Goal: Task Accomplishment & Management: Manage account settings

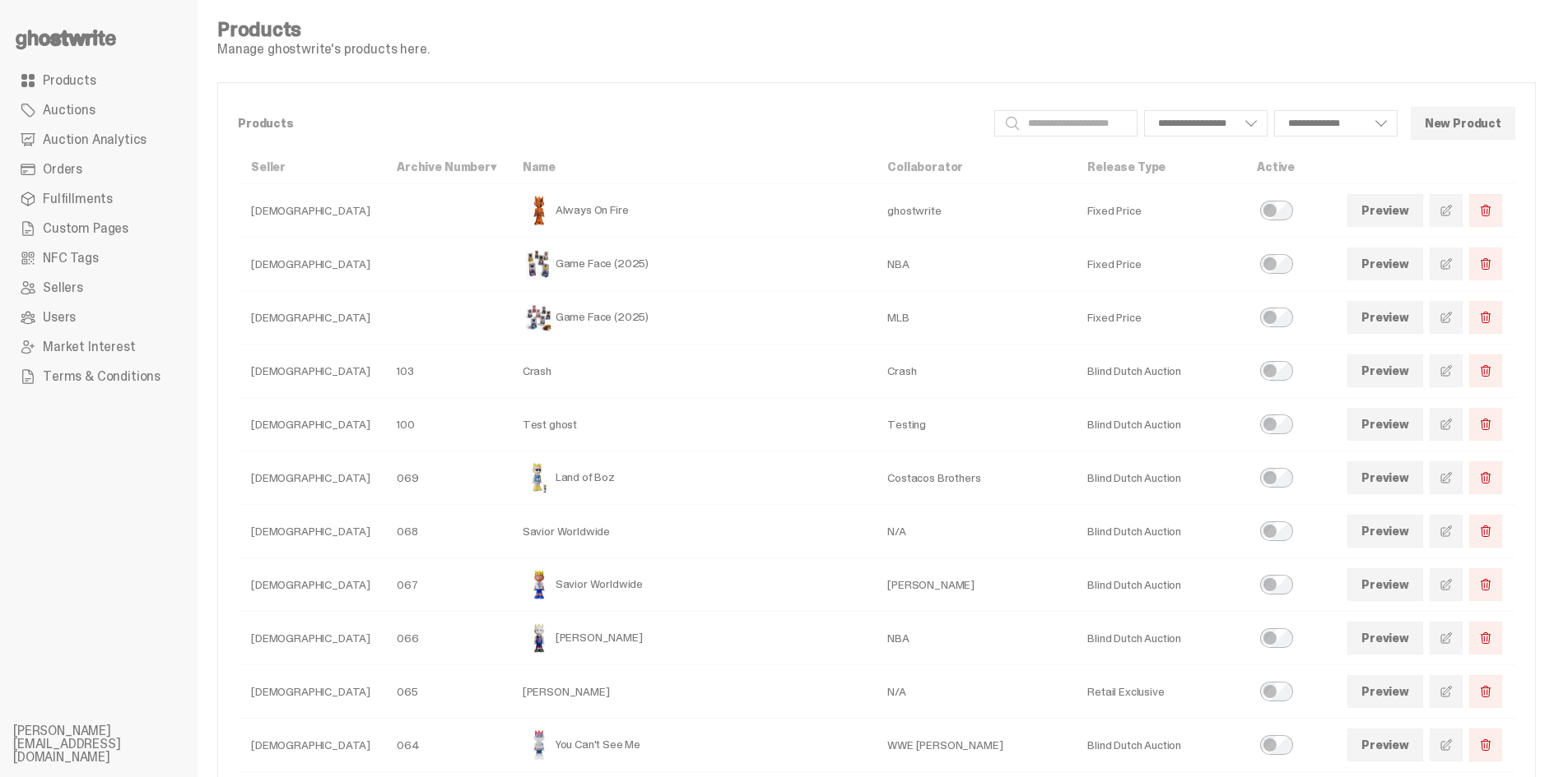
click at [1452, 640] on span at bounding box center [1445, 638] width 13 height 13
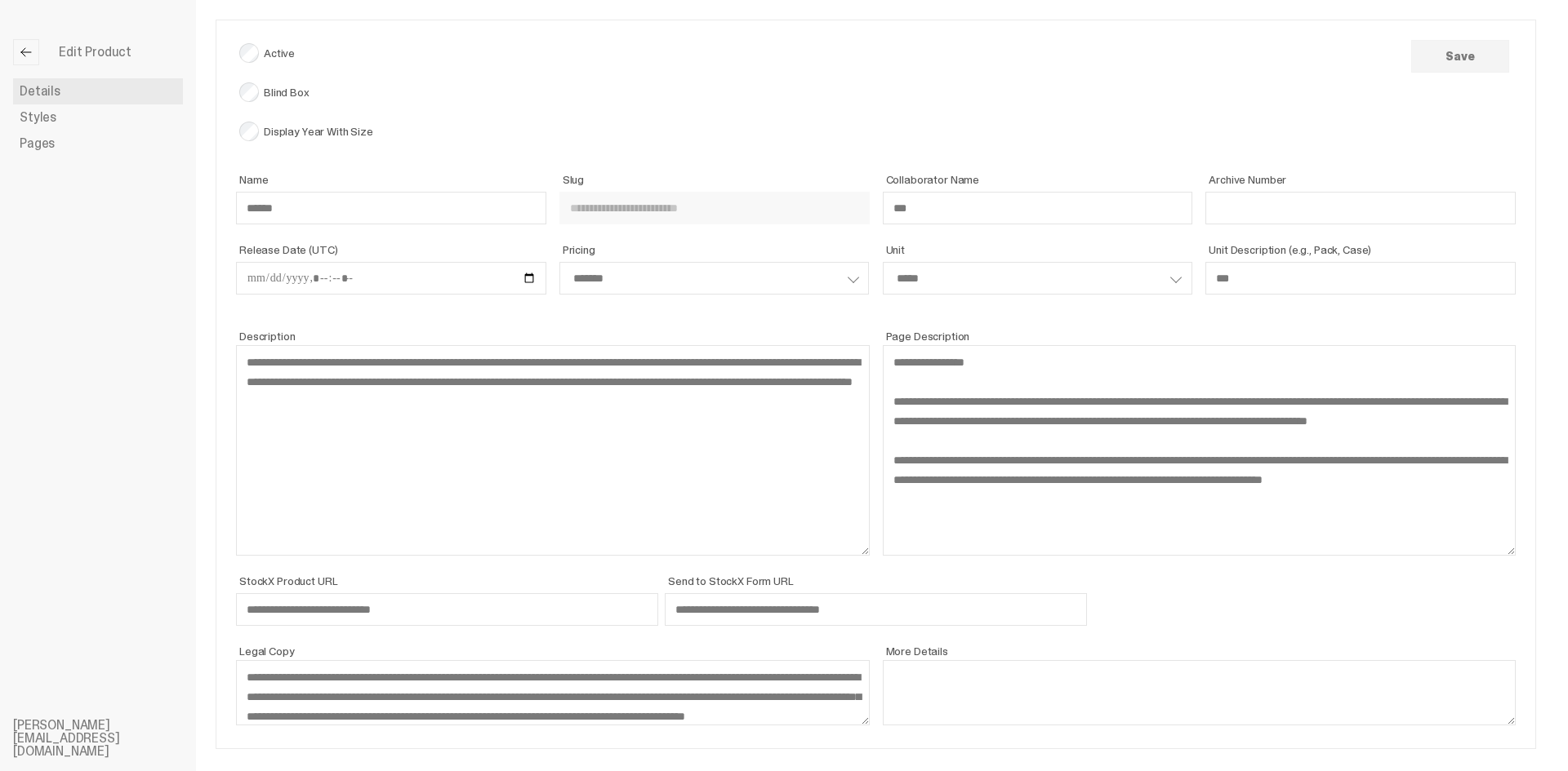
click at [26, 53] on span at bounding box center [26, 52] width 13 height 13
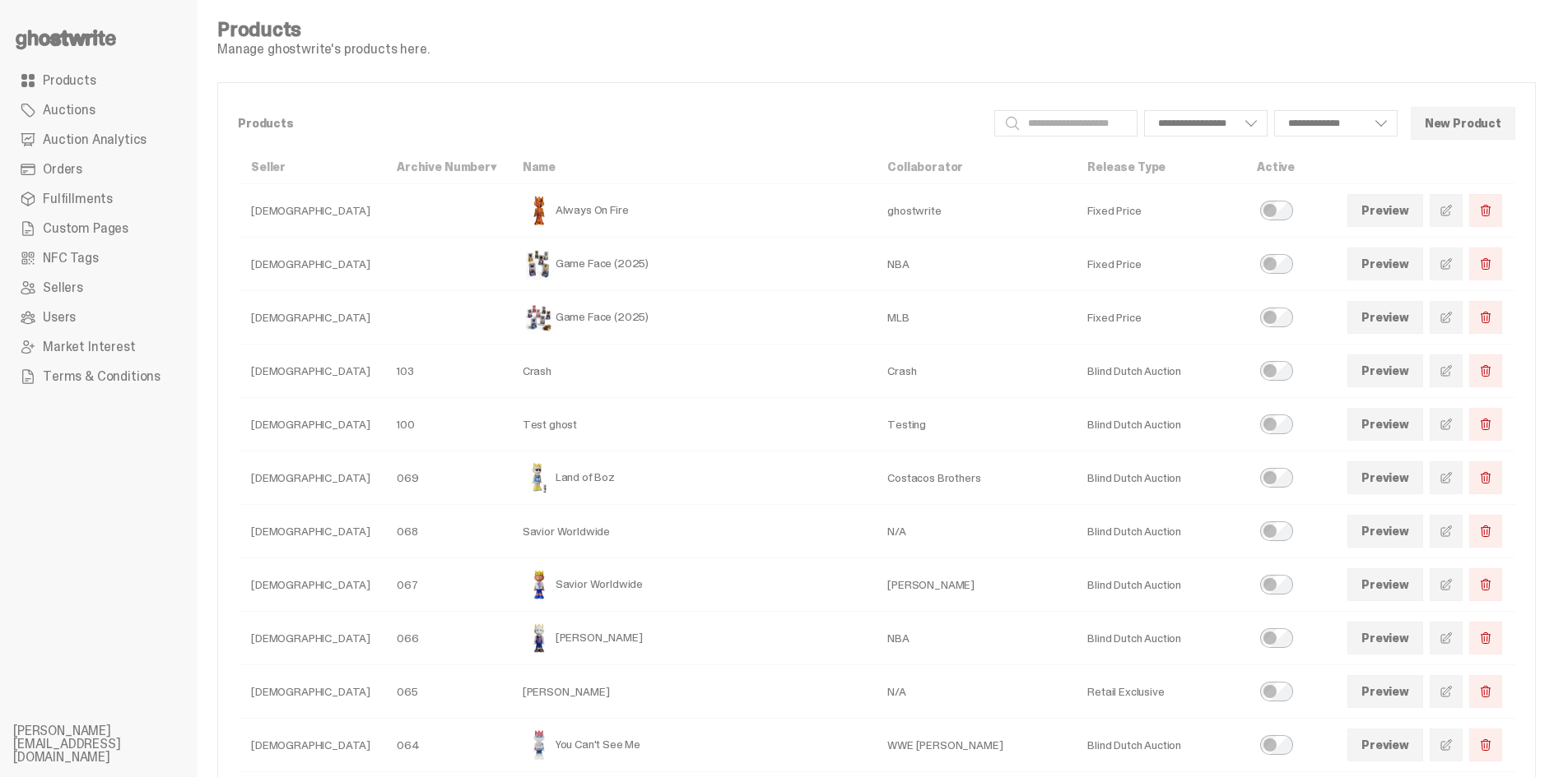
click at [1452, 639] on span at bounding box center [1445, 638] width 13 height 13
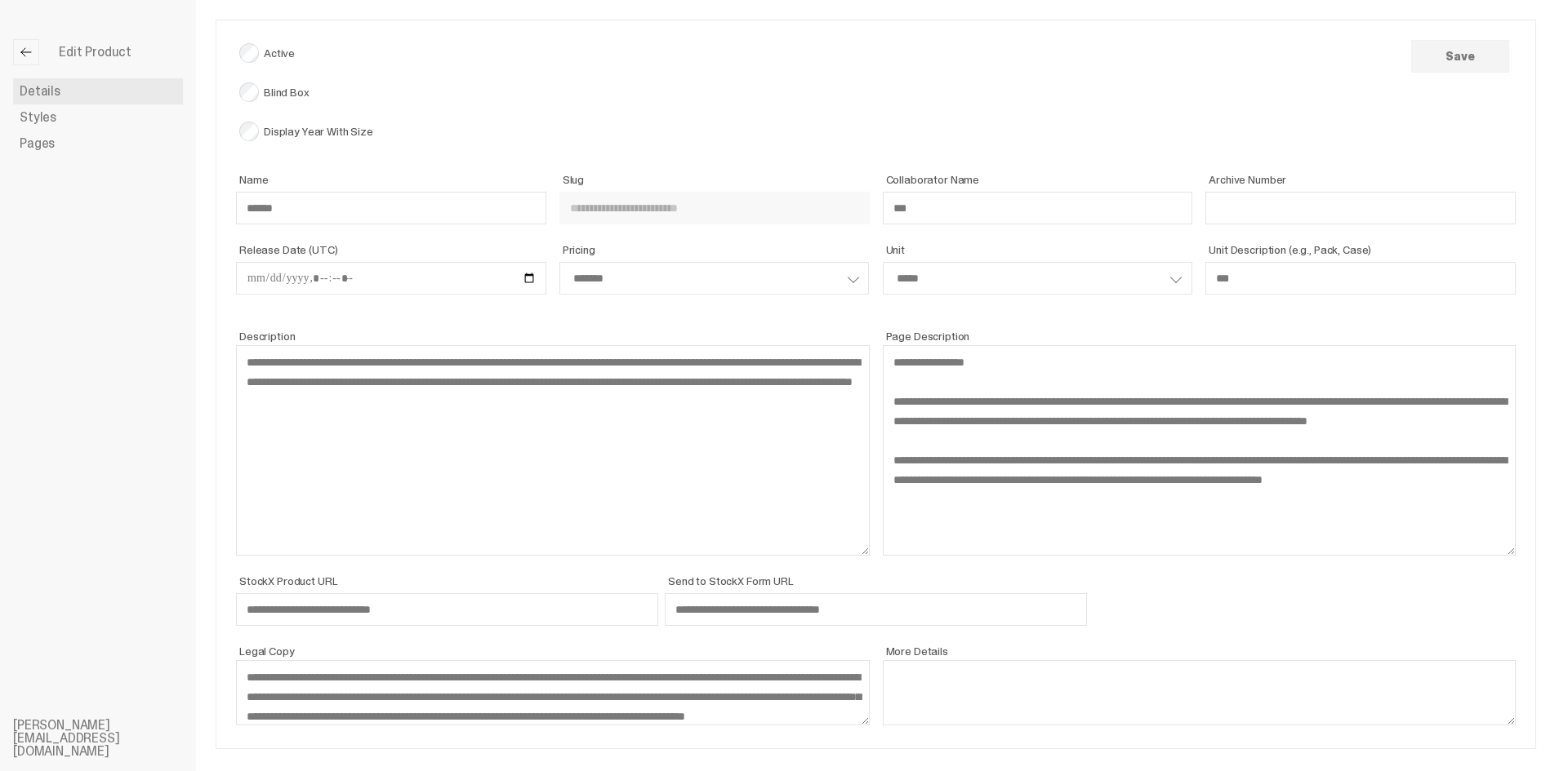
click at [86, 147] on link "Pages" at bounding box center [98, 144] width 169 height 26
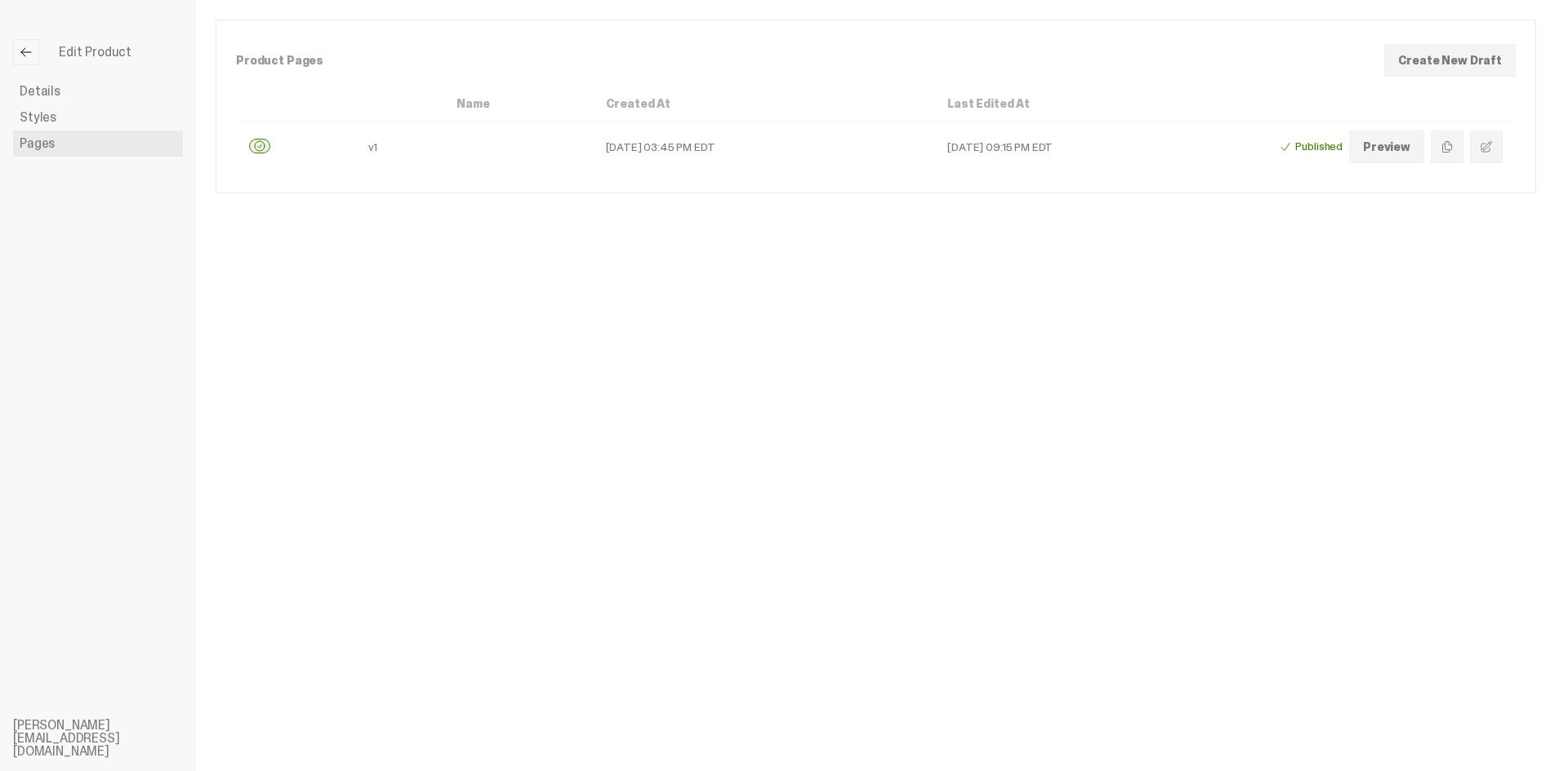
click at [1487, 141] on span at bounding box center [1486, 146] width 13 height 13
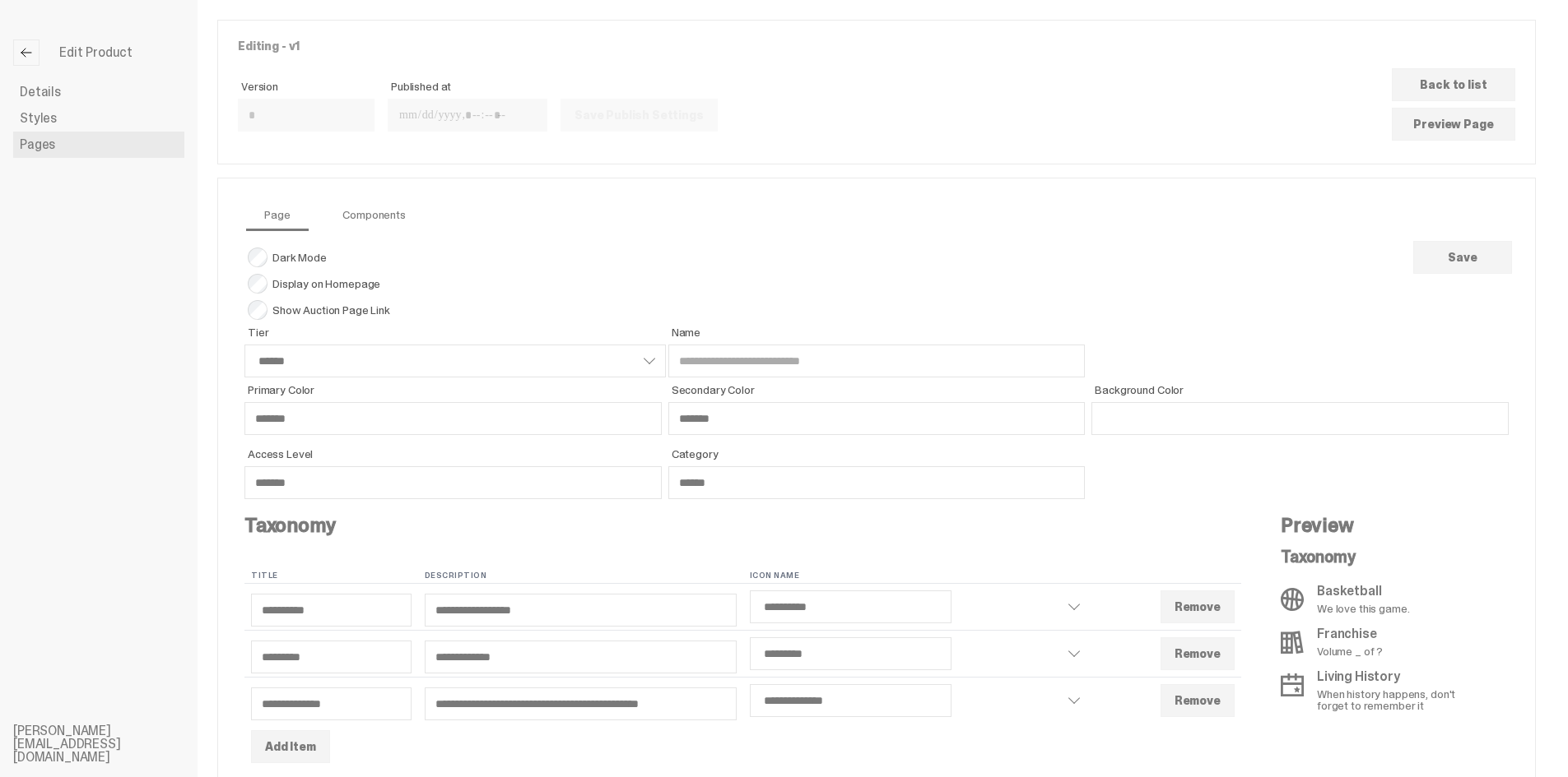
click at [391, 217] on link "Components" at bounding box center [374, 214] width 89 height 33
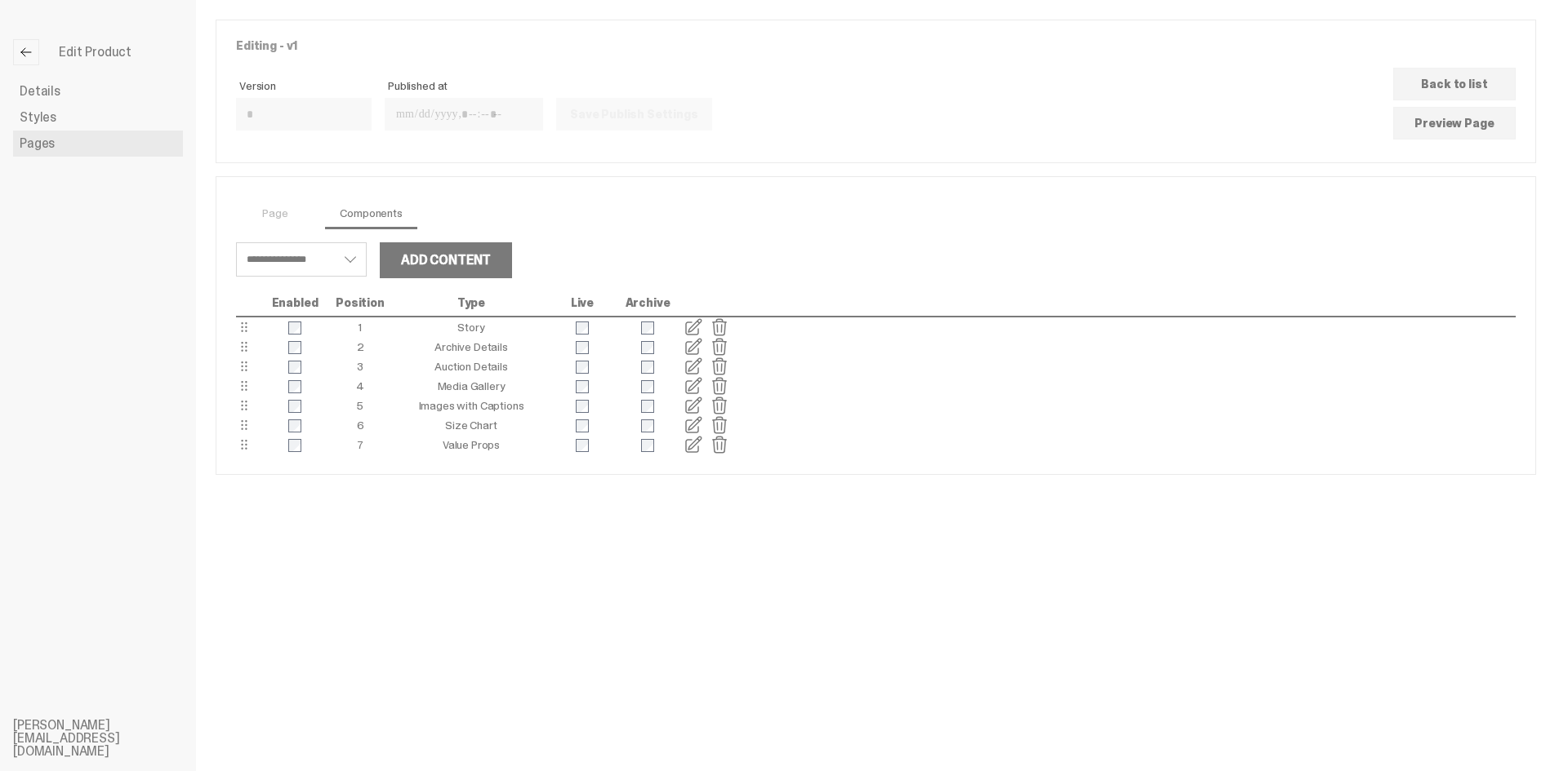
click at [694, 388] on span at bounding box center [693, 386] width 19 height 19
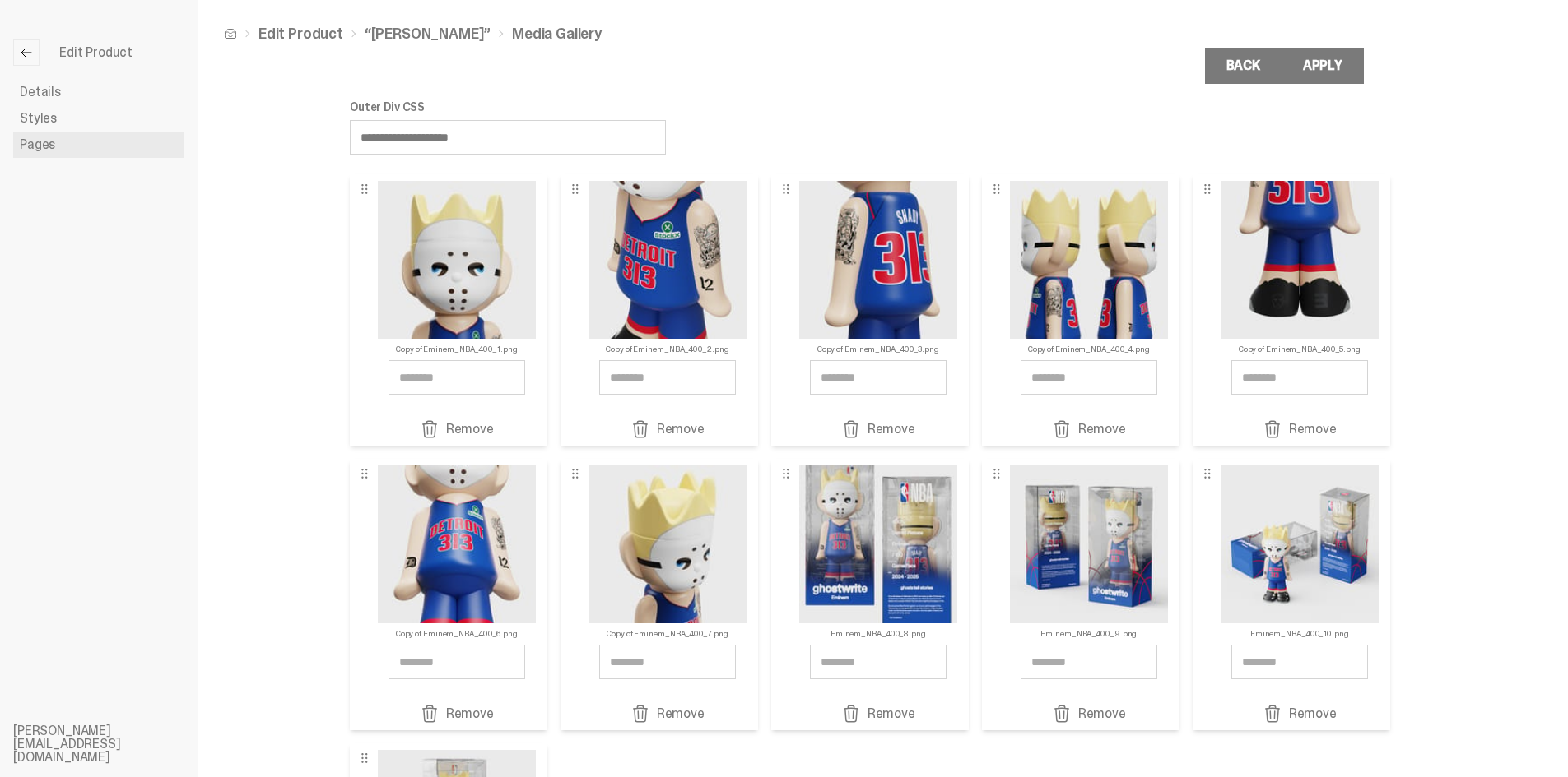
click at [143, 116] on link "Styles" at bounding box center [99, 118] width 171 height 27
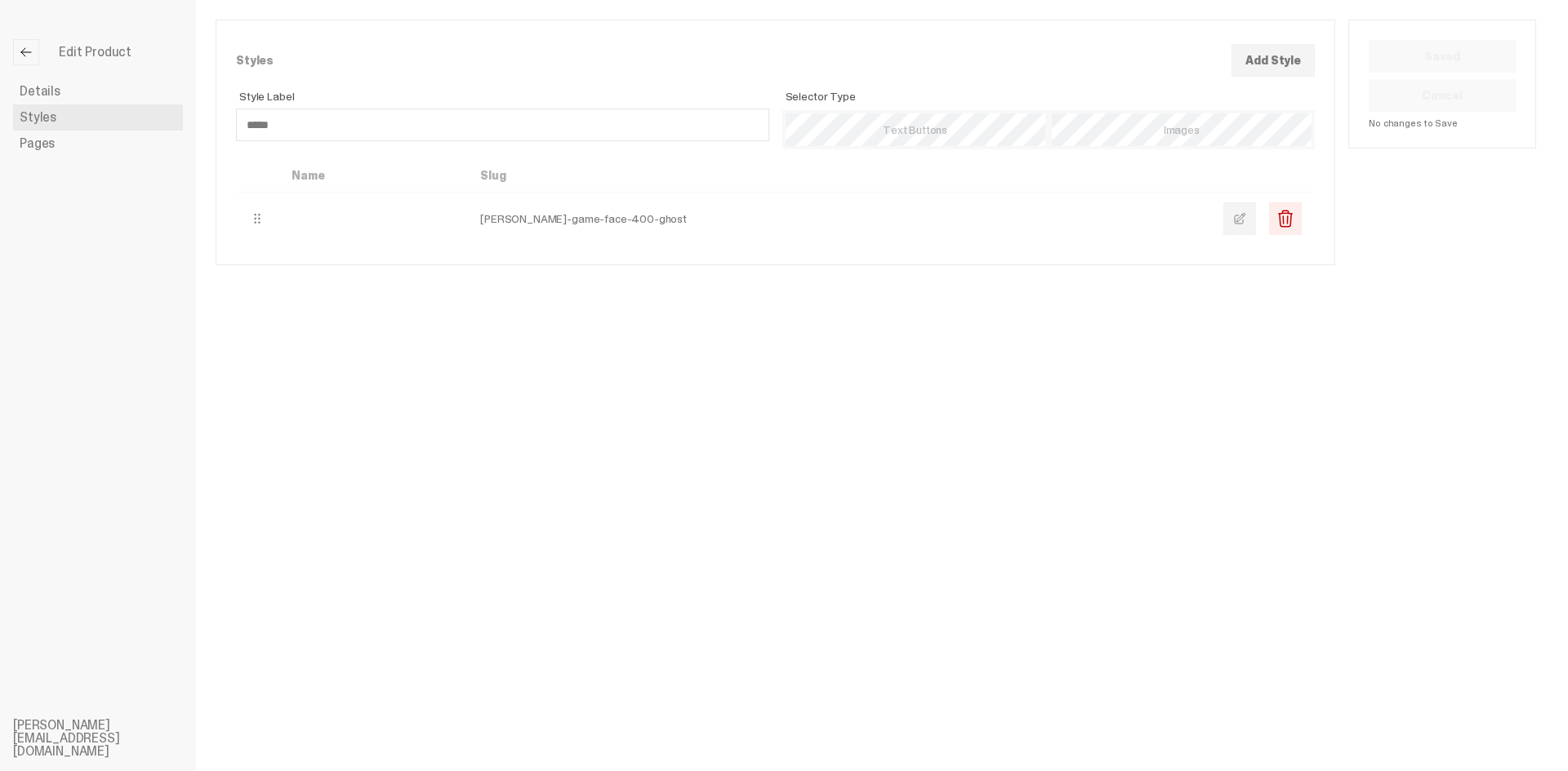
click at [1240, 227] on link at bounding box center [1239, 218] width 33 height 33
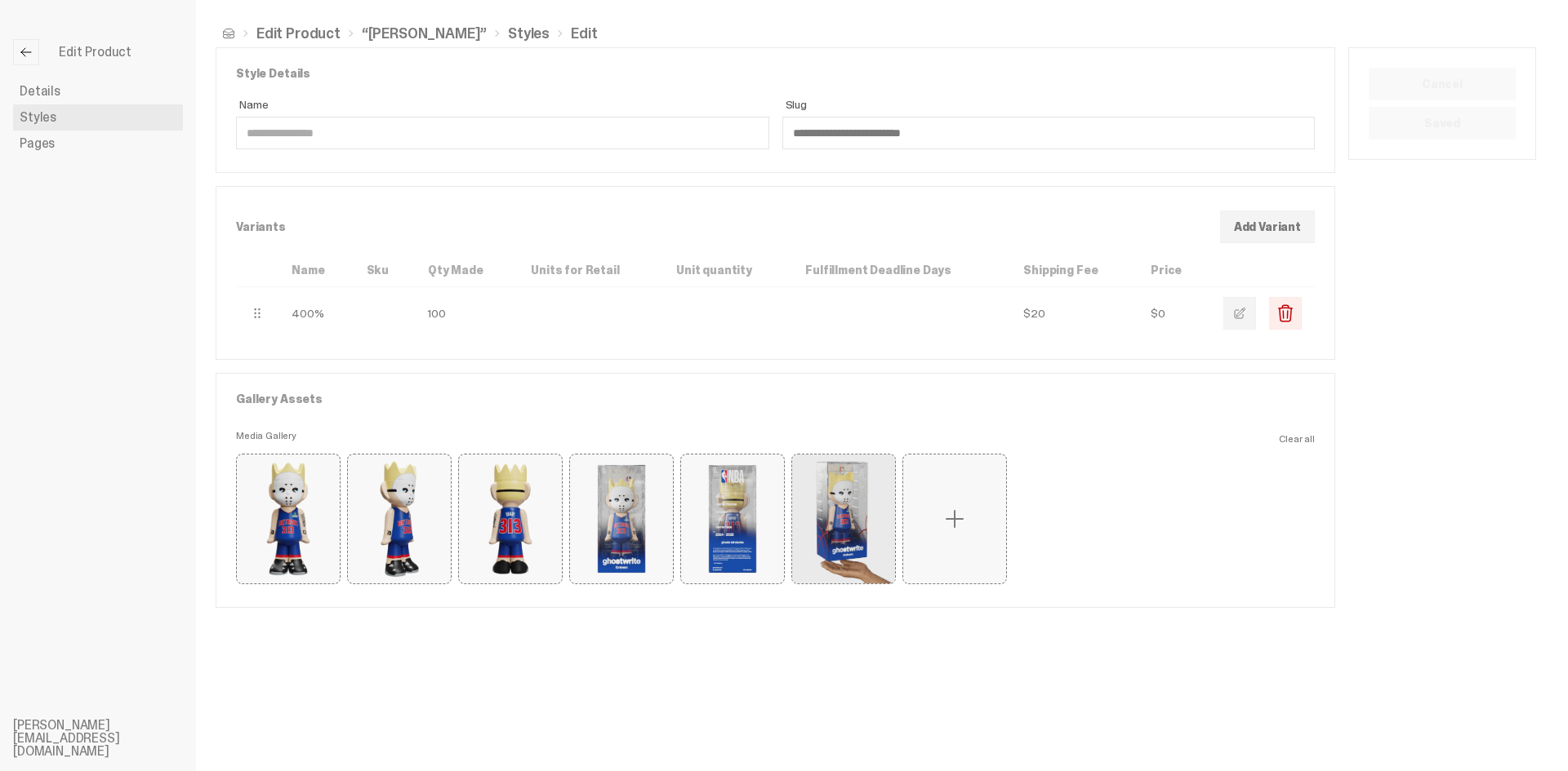
click at [960, 519] on span at bounding box center [955, 520] width 26 height 26
click at [0, 0] on input "file" at bounding box center [0, 0] width 0 height 0
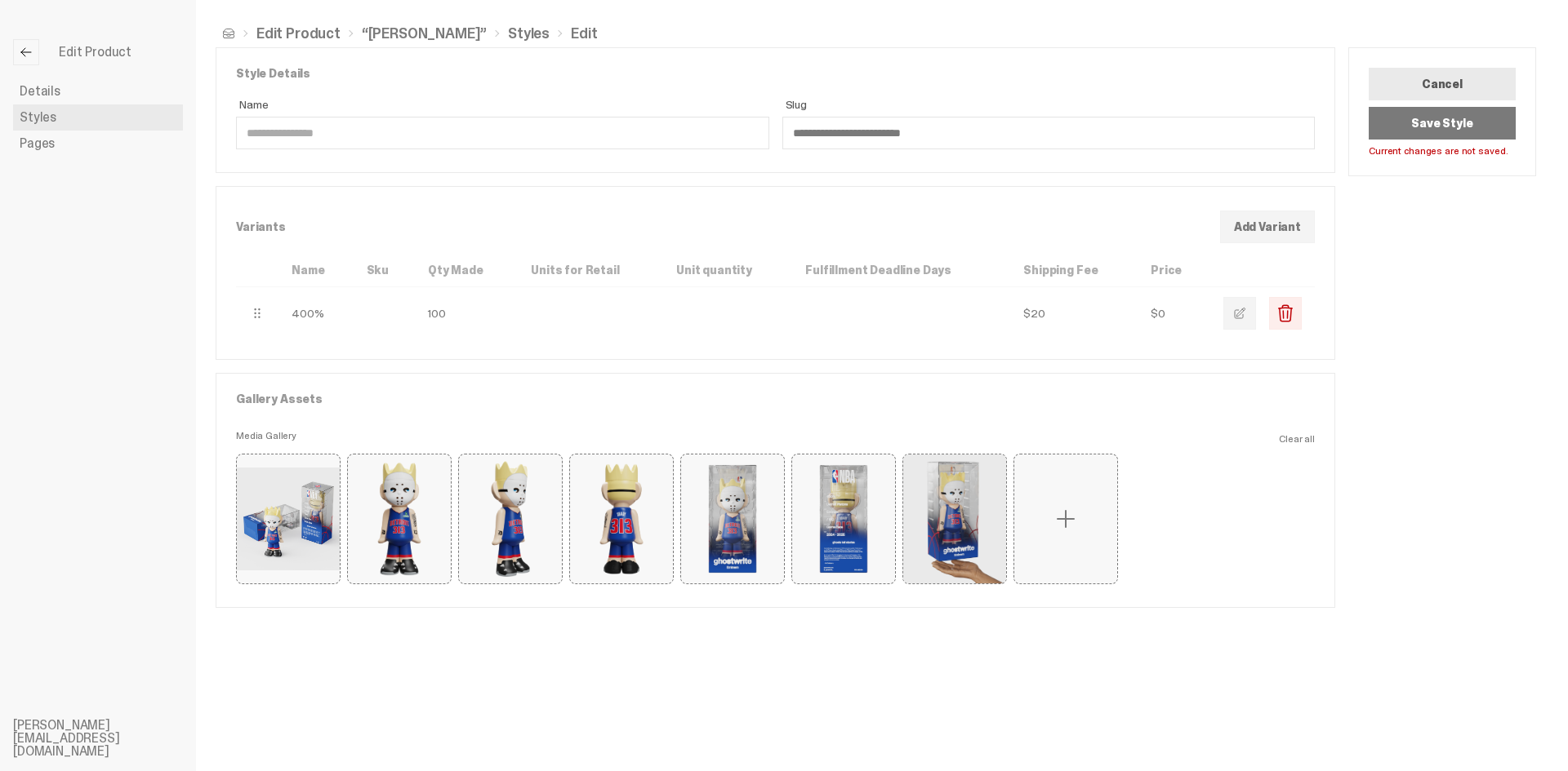
click at [1415, 126] on button "Save Style" at bounding box center [1442, 123] width 147 height 33
click at [30, 43] on link at bounding box center [26, 52] width 26 height 26
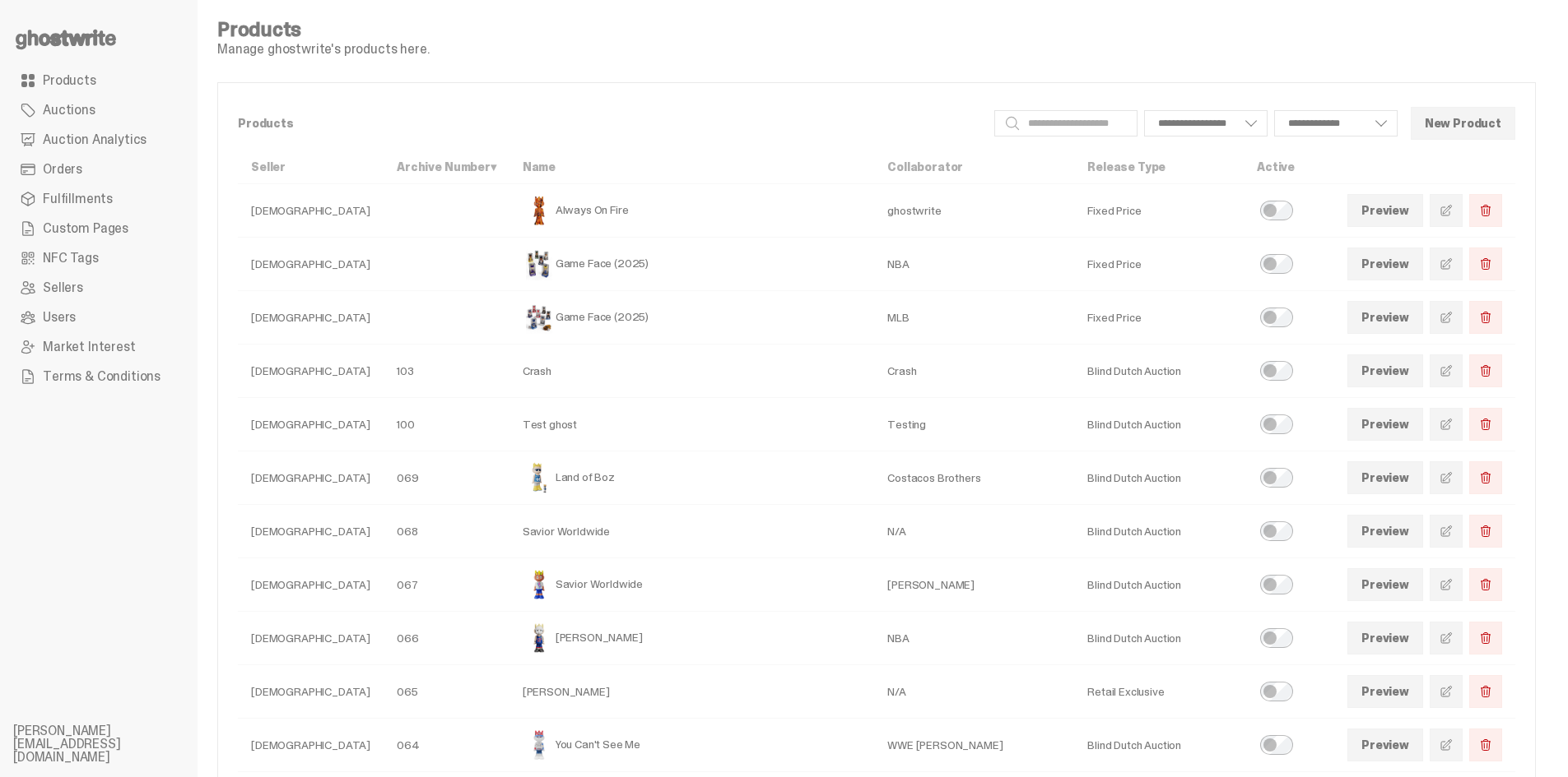
click at [73, 227] on span "Custom Pages" at bounding box center [85, 228] width 85 height 13
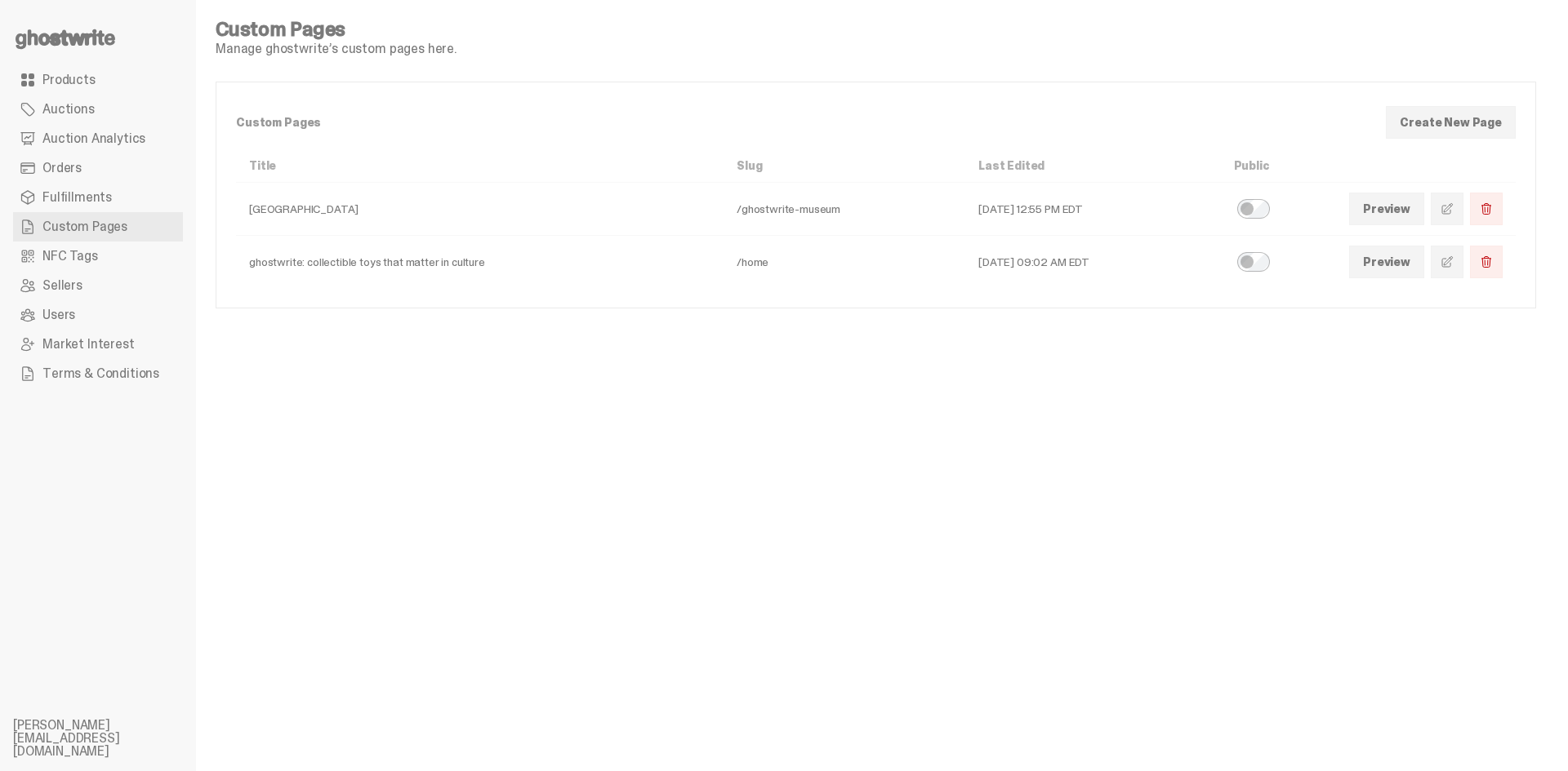
click at [1454, 262] on link at bounding box center [1446, 262] width 33 height 33
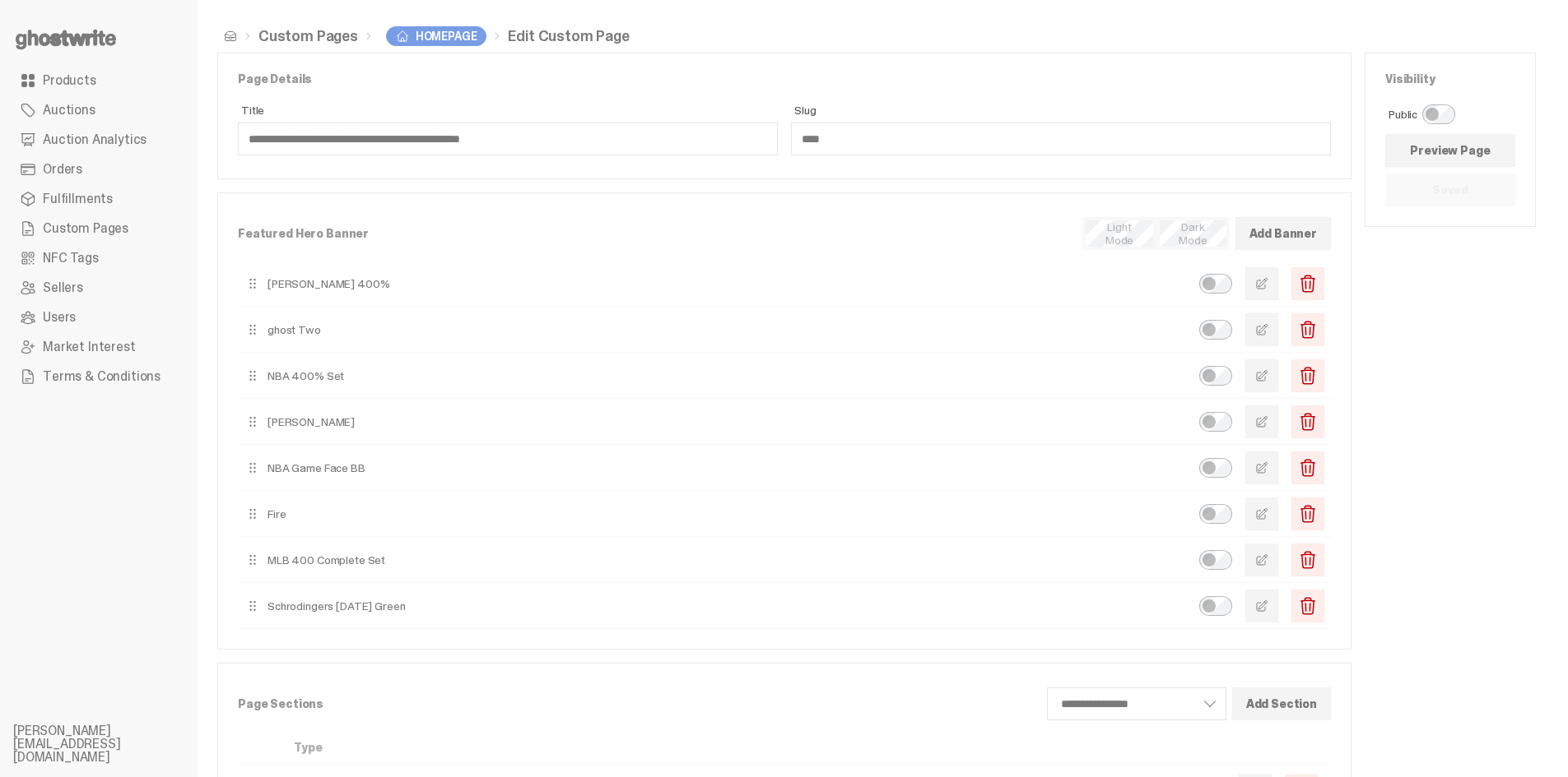
click at [1278, 279] on button "button" at bounding box center [1261, 284] width 33 height 33
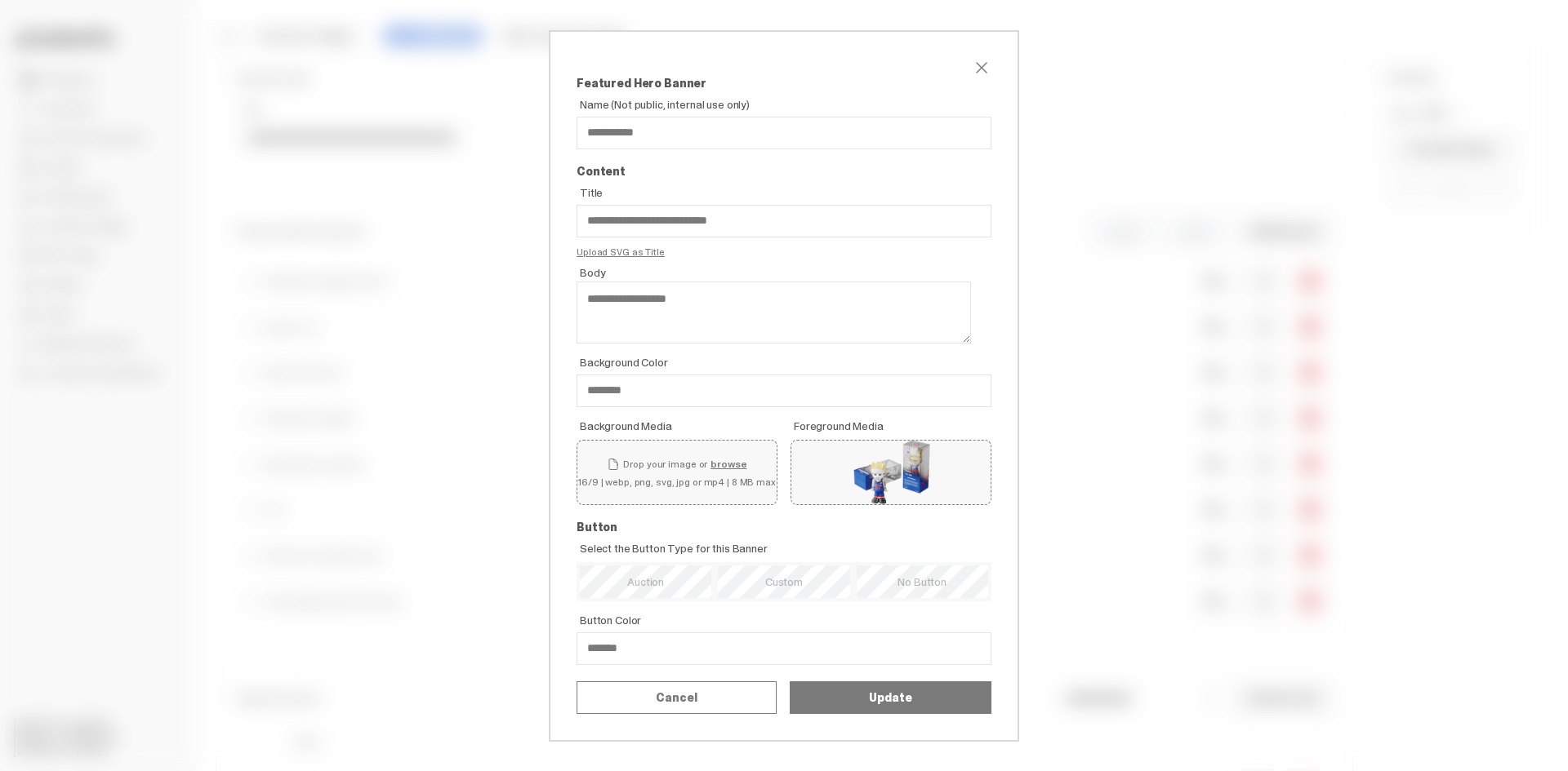
click at [0, 0] on label "Replace" at bounding box center [0, 0] width 0 height 0
click at [0, 0] on input "Replace" at bounding box center [0, 0] width 0 height 0
click at [0, 0] on label "Replace" at bounding box center [0, 0] width 0 height 0
click at [0, 0] on input "Replace" at bounding box center [0, 0] width 0 height 0
click at [882, 715] on button "Update" at bounding box center [890, 698] width 202 height 33
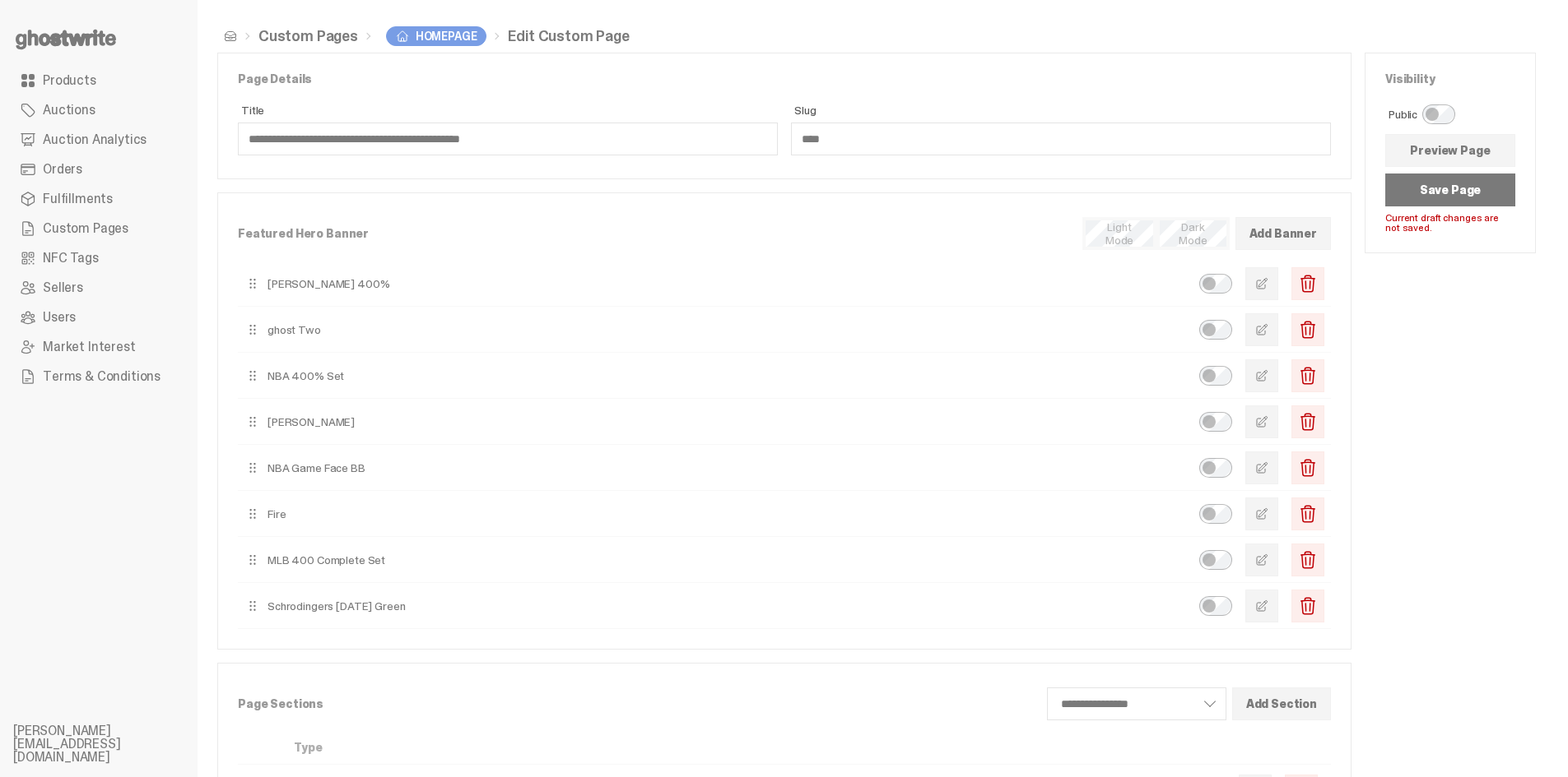
click at [707, 737] on th "Type" at bounding box center [615, 749] width 669 height 34
click at [1484, 184] on button "Save Page" at bounding box center [1450, 189] width 130 height 33
click at [84, 137] on span "Auction Analytics" at bounding box center [94, 140] width 104 height 13
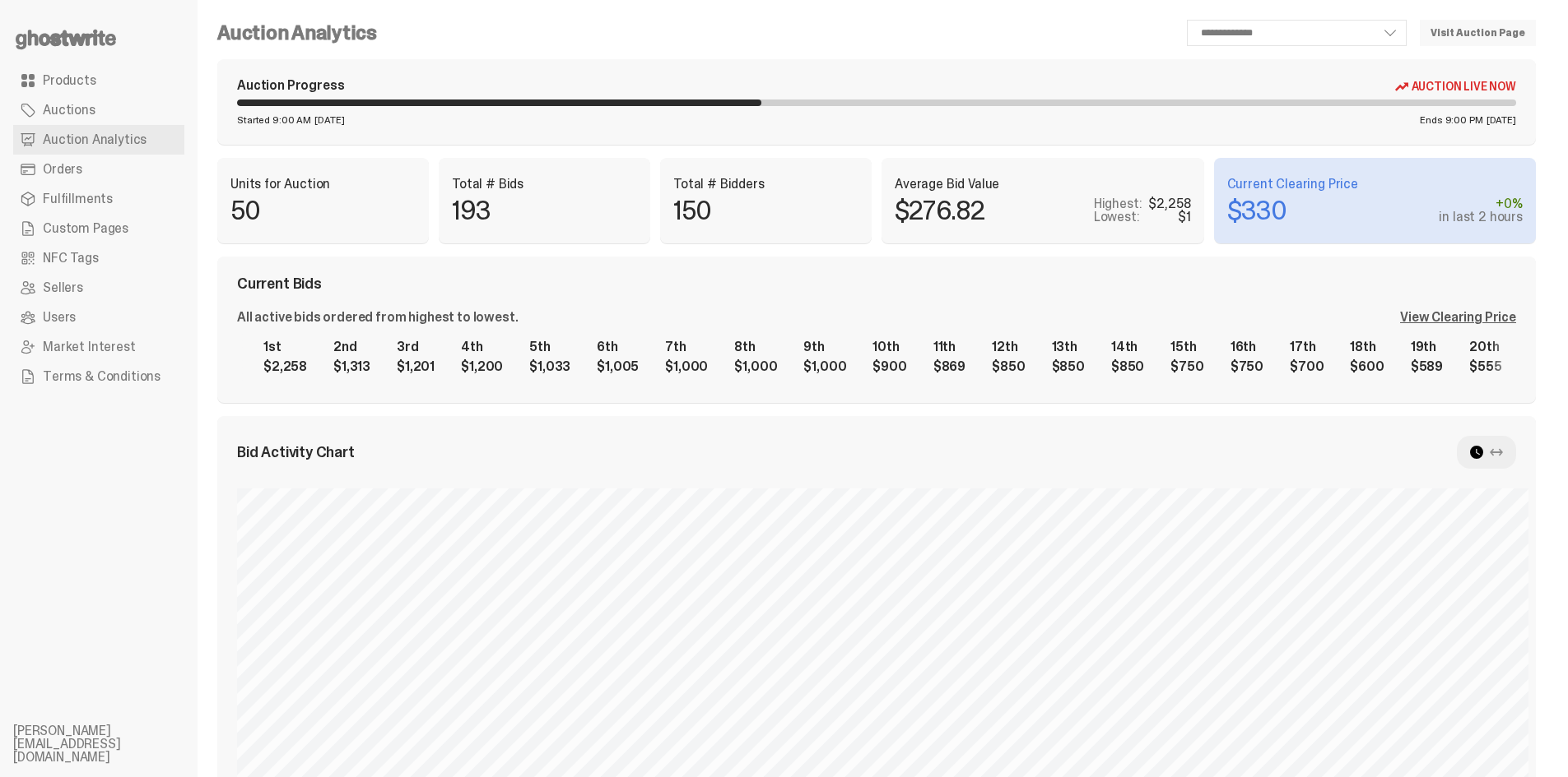
click at [84, 163] on link "Orders" at bounding box center [99, 169] width 171 height 29
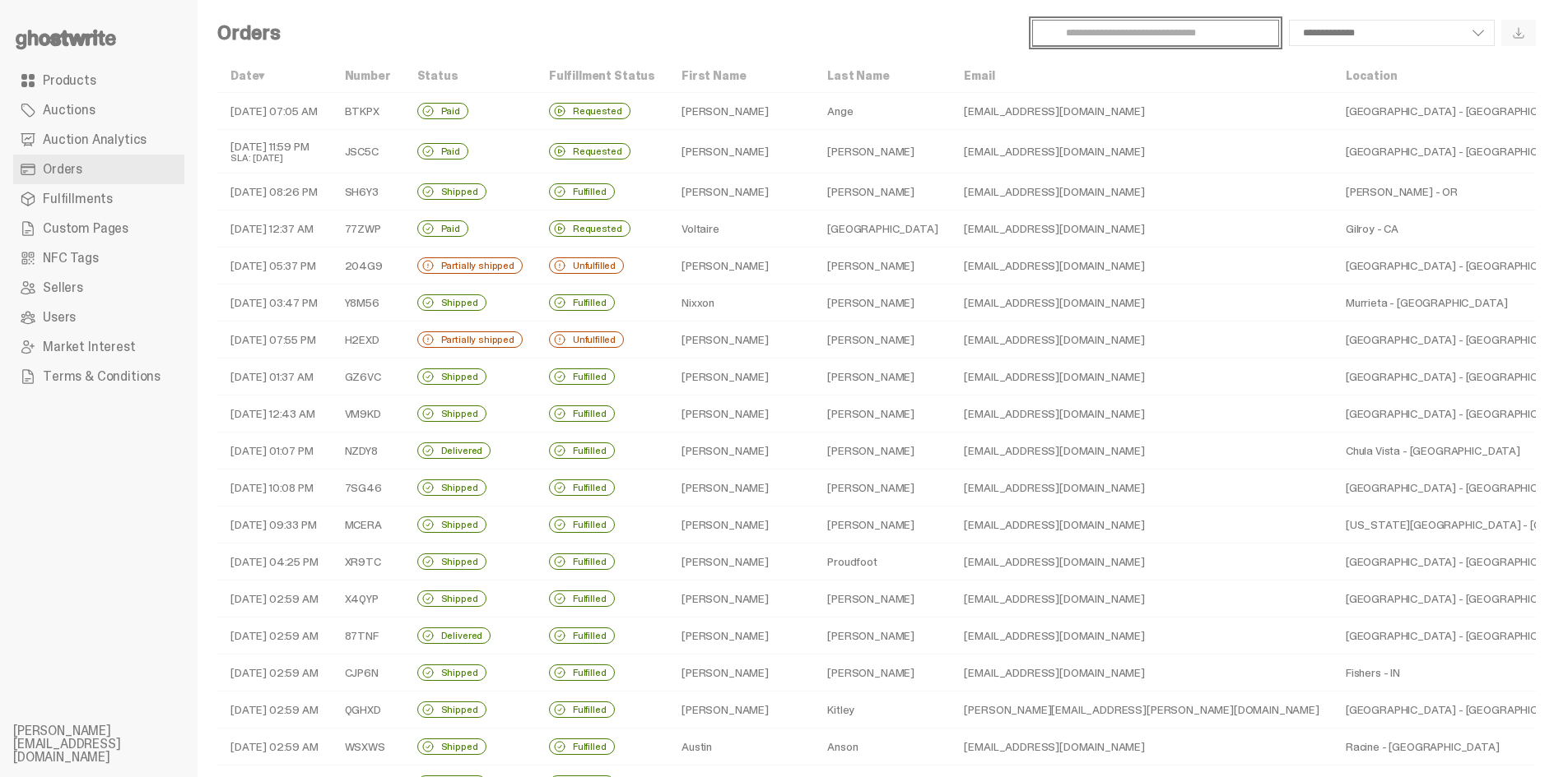
click at [1210, 37] on input "Search" at bounding box center [1155, 33] width 247 height 27
paste input "**********"
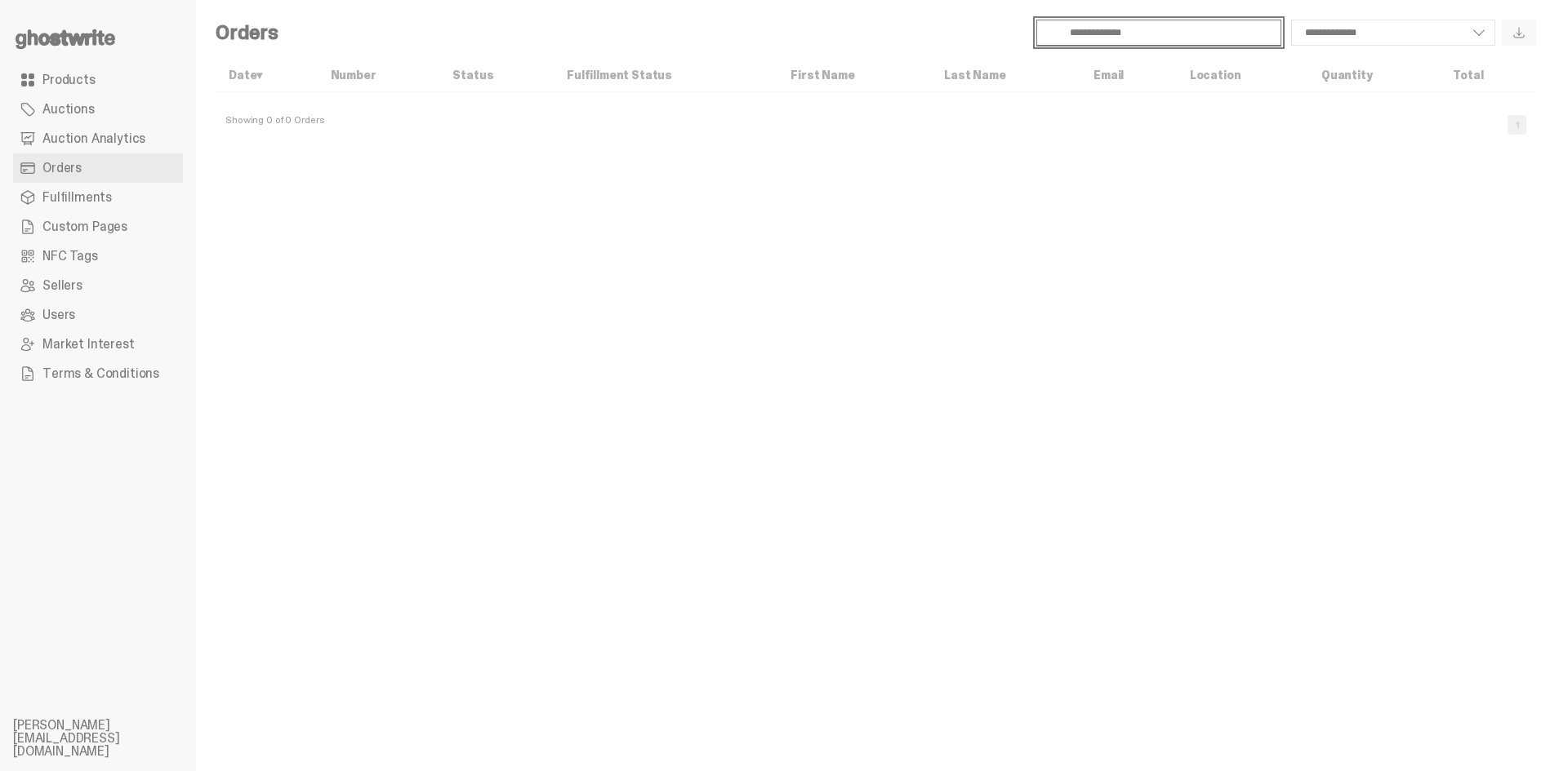
type input "**********"
click at [106, 138] on span "Auction Analytics" at bounding box center [94, 138] width 103 height 13
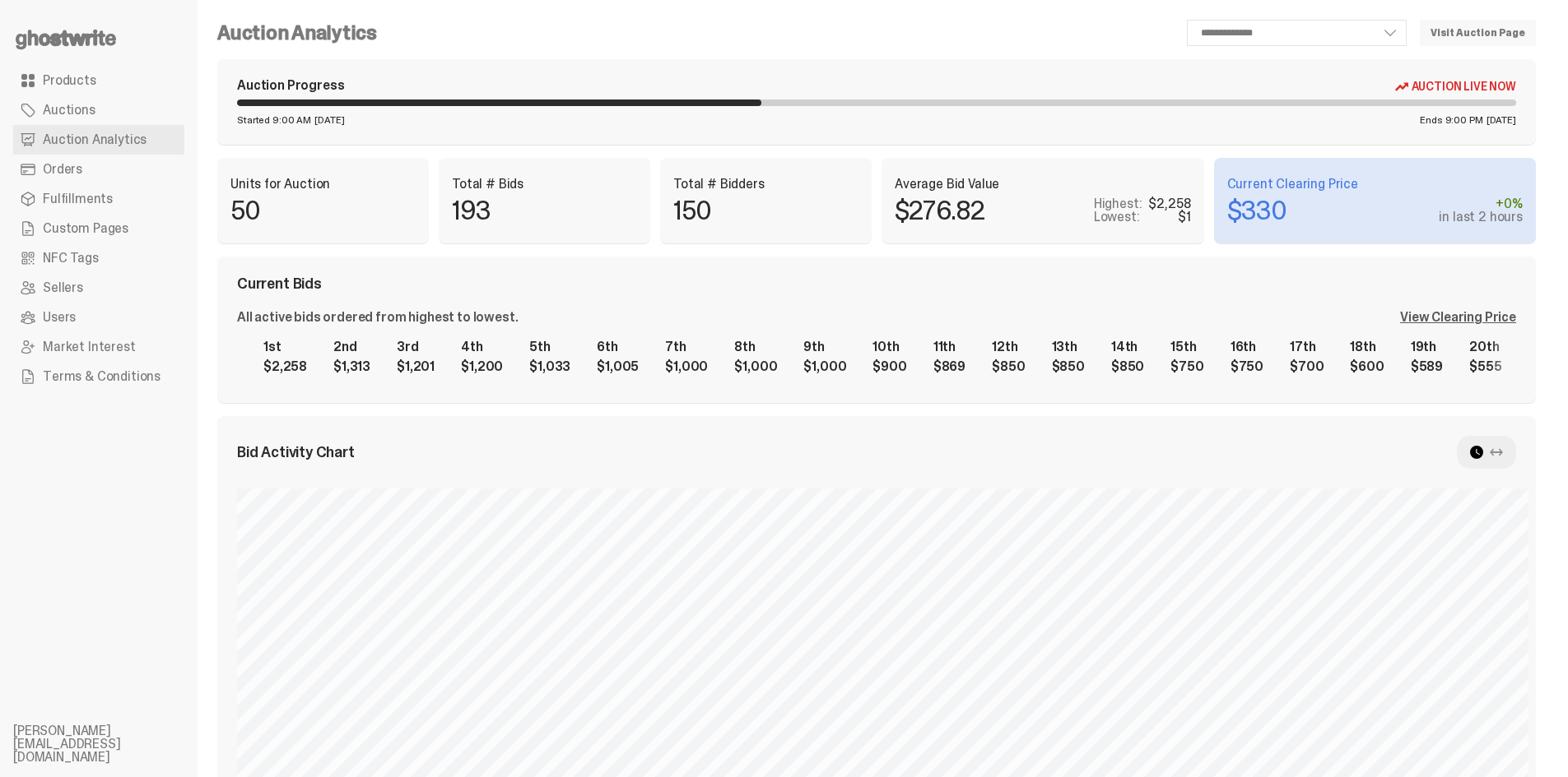
click at [104, 111] on link "Auctions" at bounding box center [99, 109] width 171 height 29
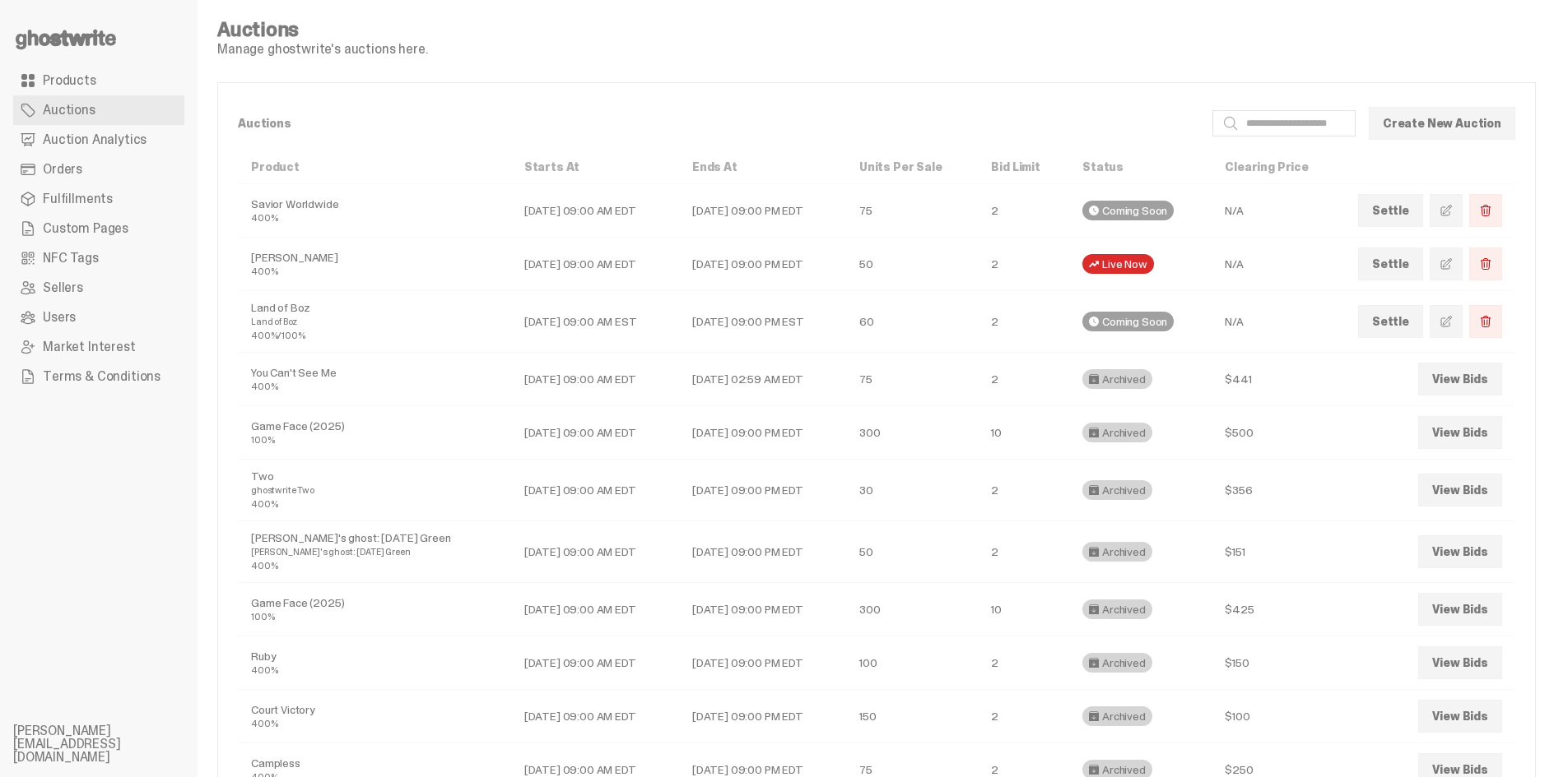
click at [1375, 263] on link "Settle" at bounding box center [1390, 264] width 65 height 33
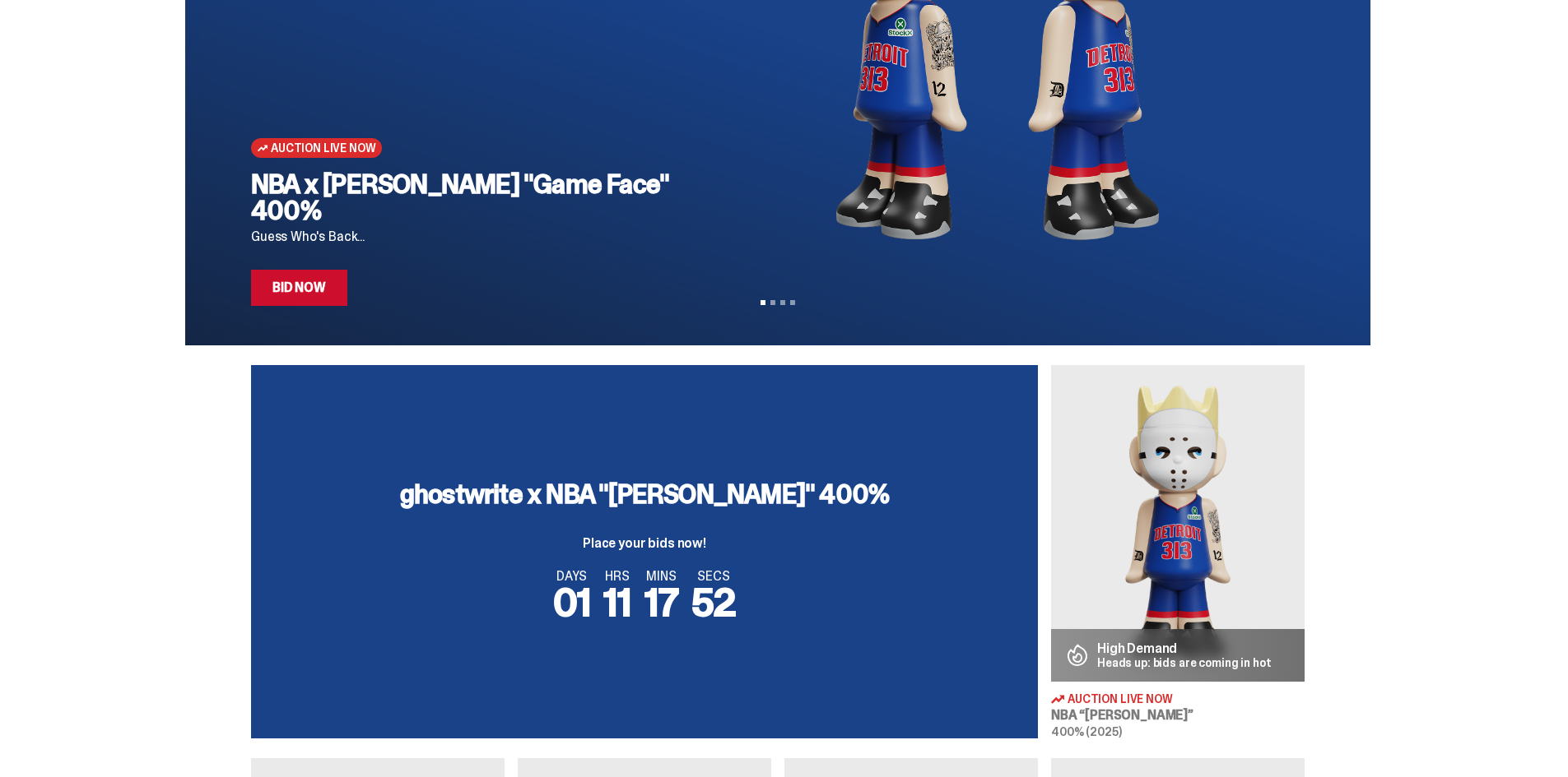
scroll to position [164, 0]
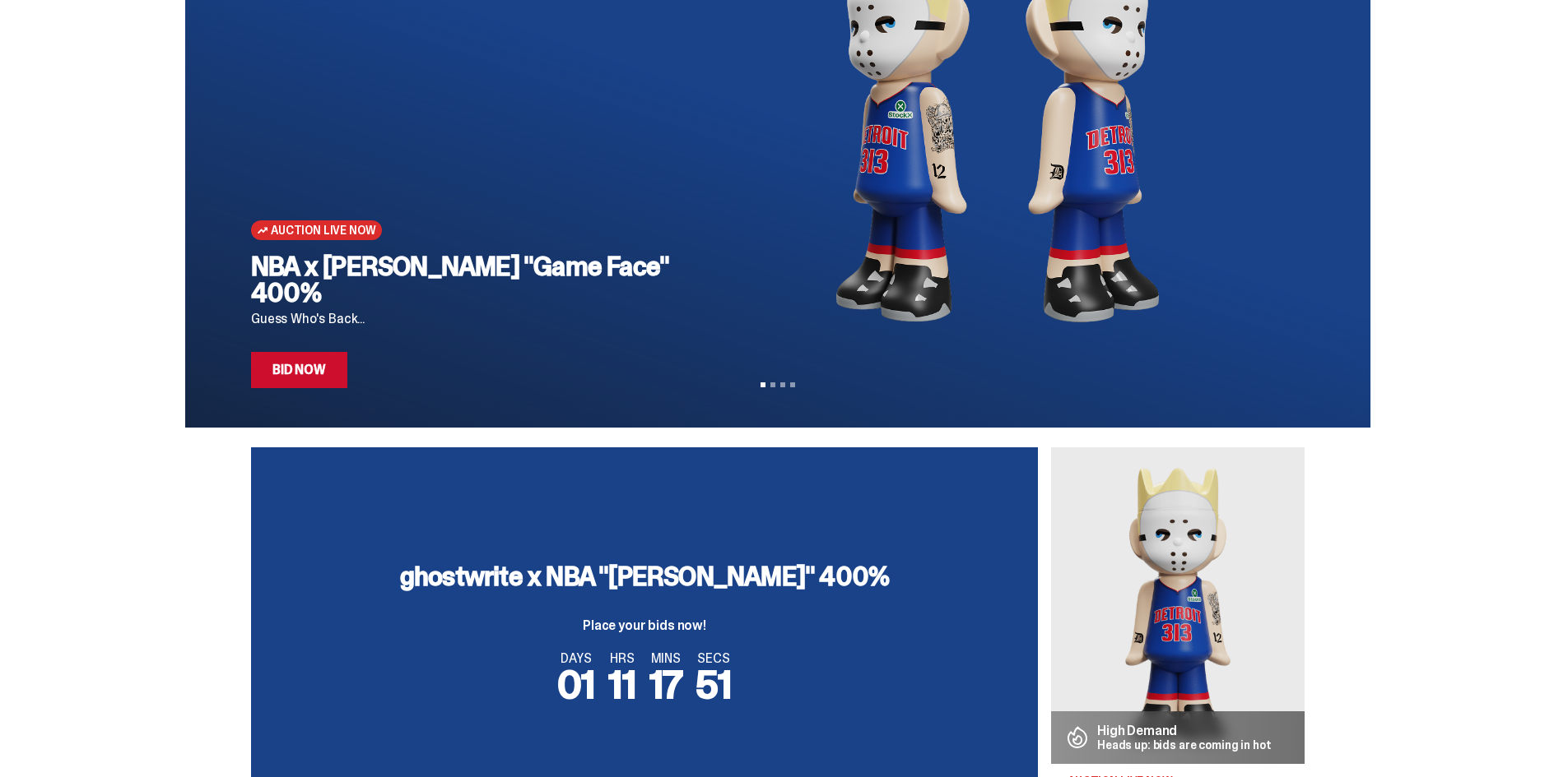
click at [1149, 597] on img at bounding box center [1178, 605] width 253 height 316
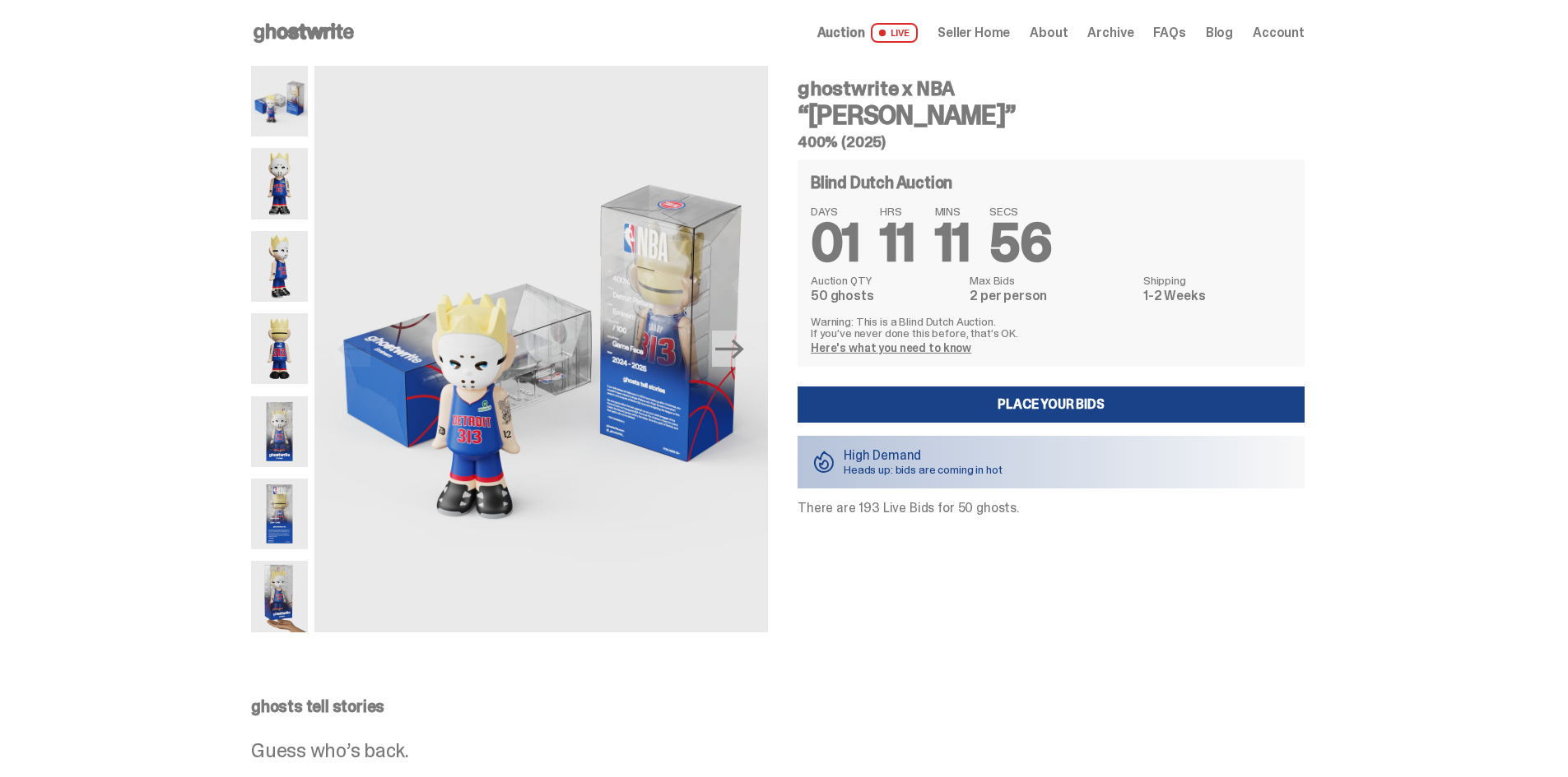
click at [336, 24] on icon at bounding box center [303, 33] width 105 height 27
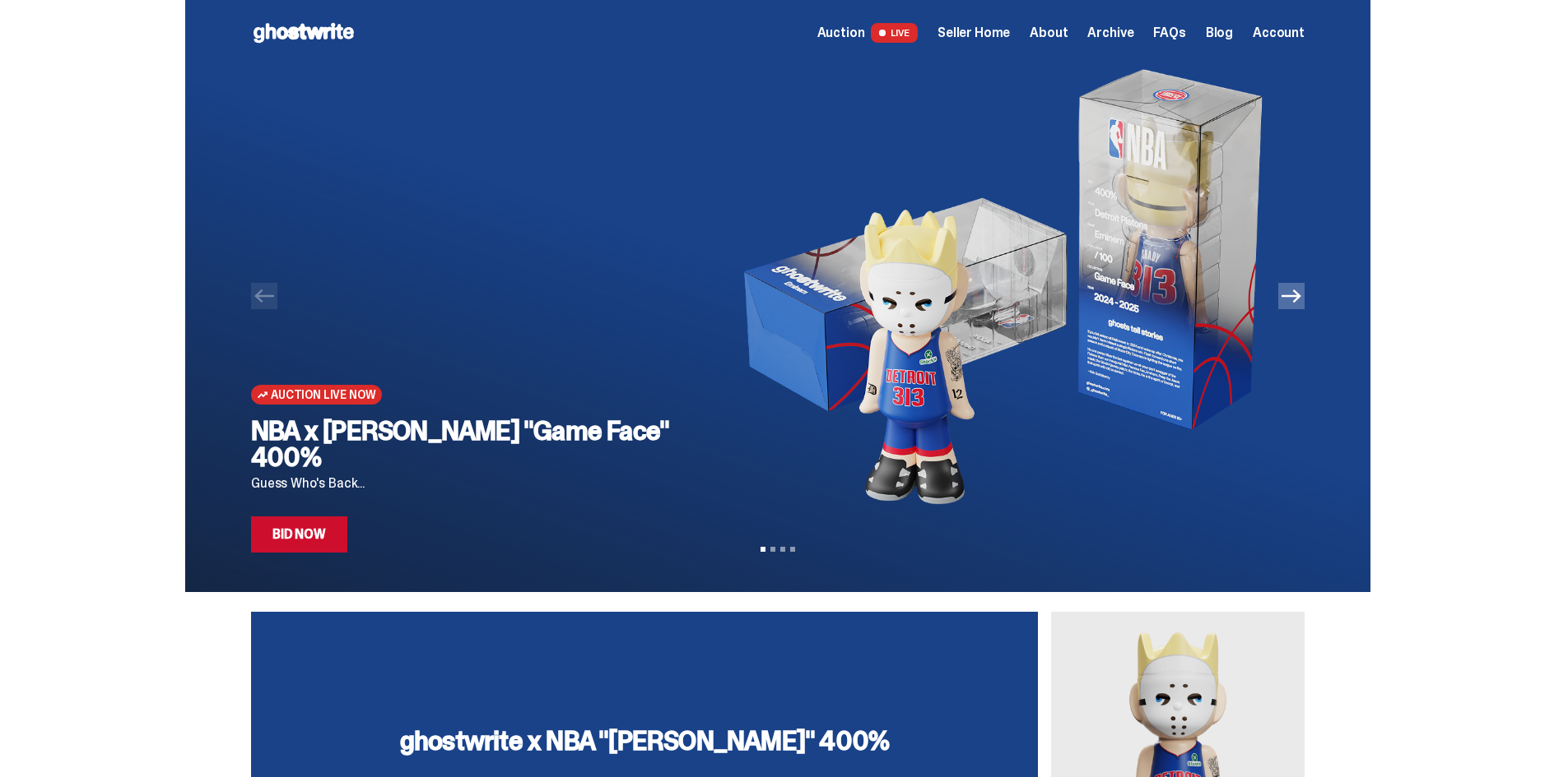
click at [342, 539] on link "Bid Now" at bounding box center [299, 534] width 96 height 36
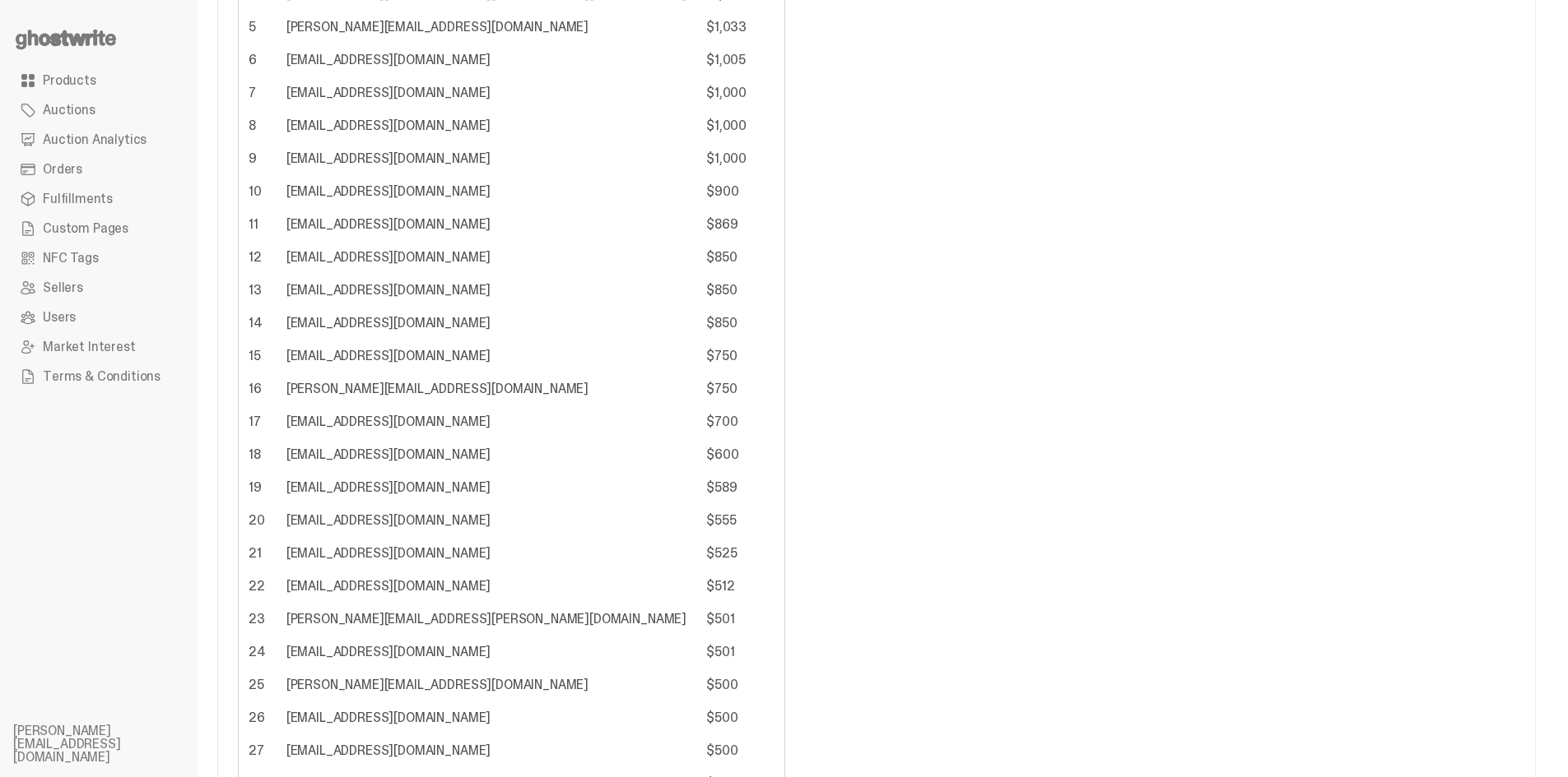
scroll to position [125, 0]
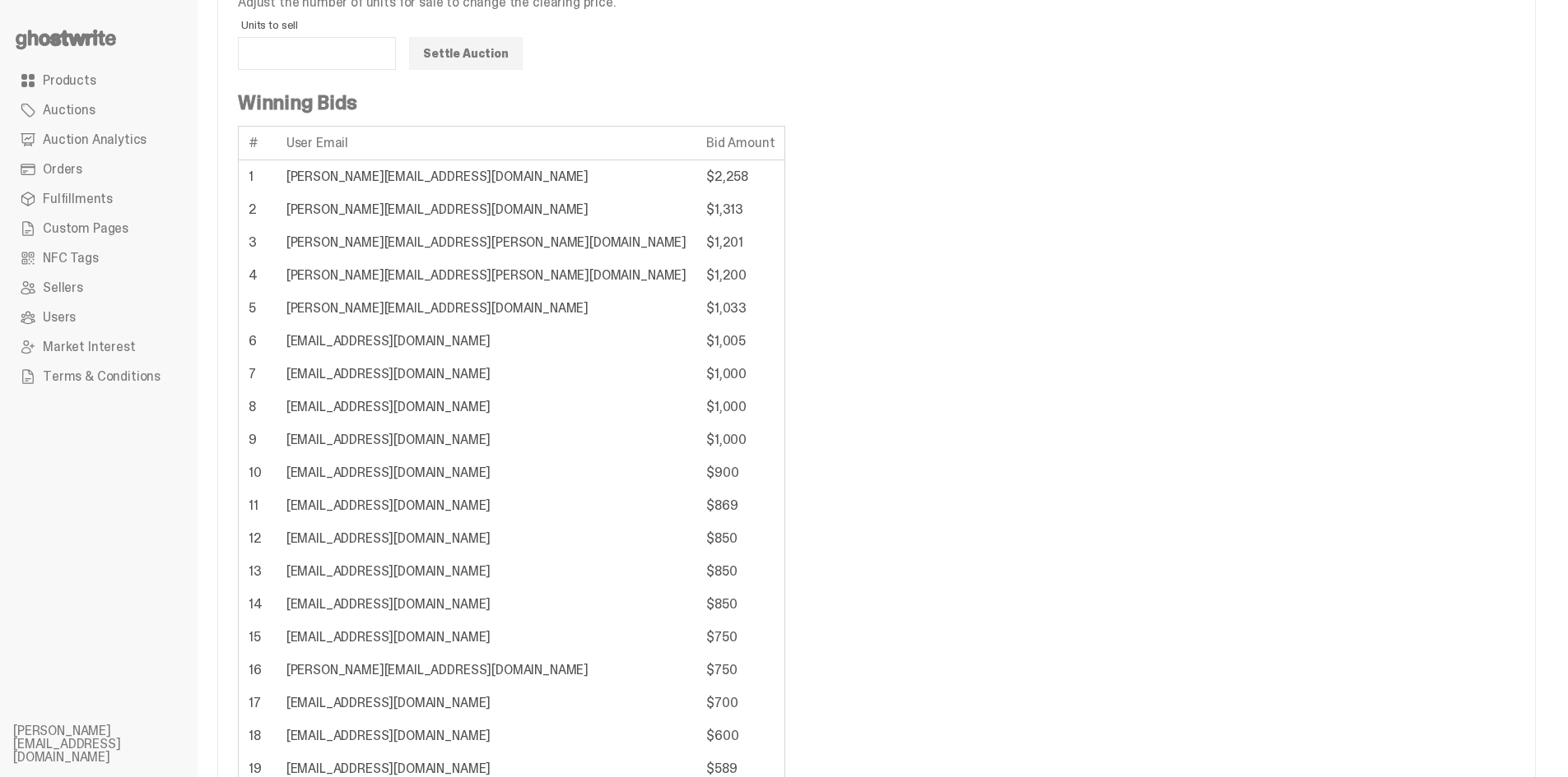
click at [105, 78] on link "Products" at bounding box center [99, 80] width 171 height 29
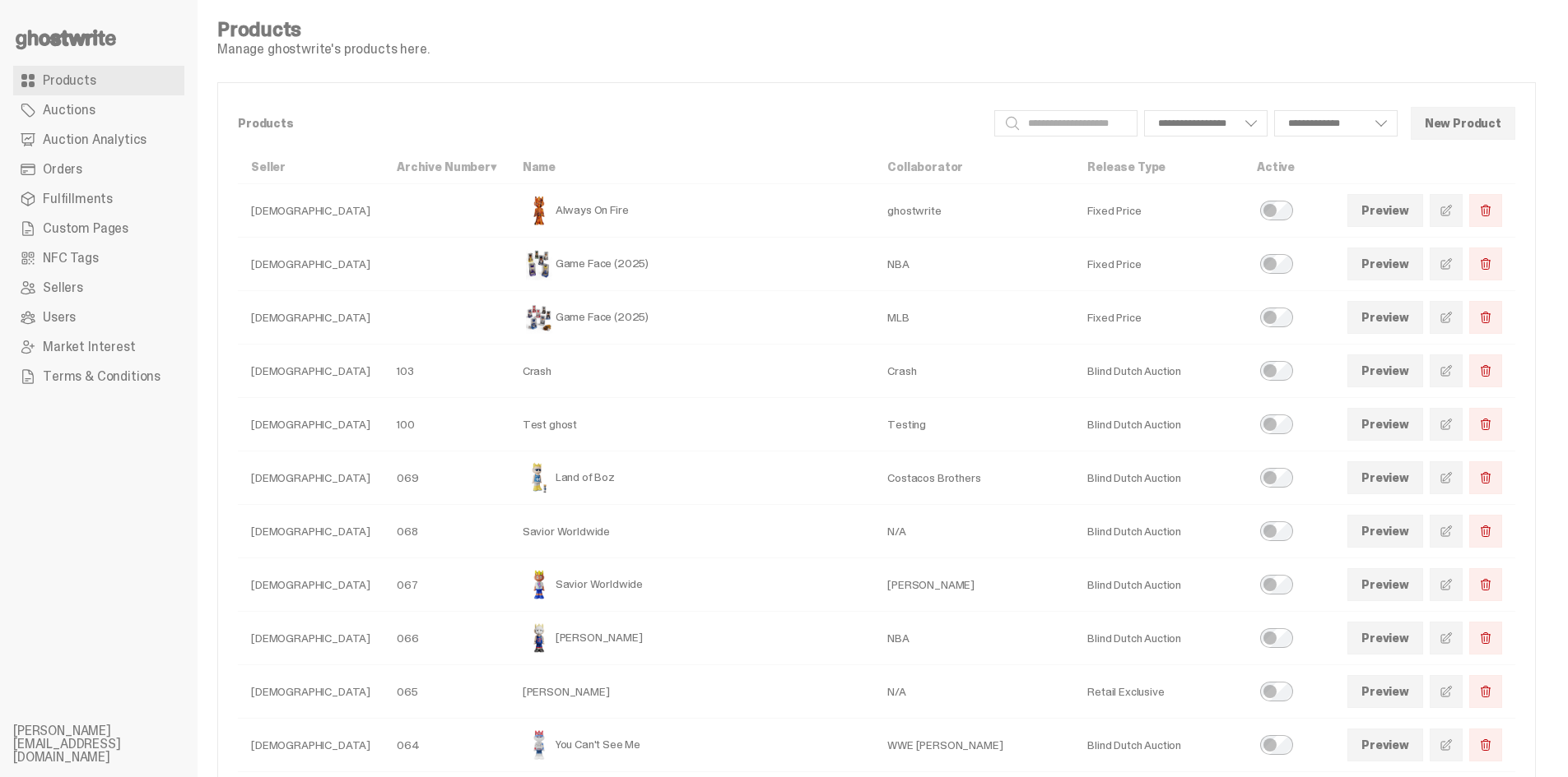
click at [84, 157] on link "Orders" at bounding box center [99, 169] width 171 height 29
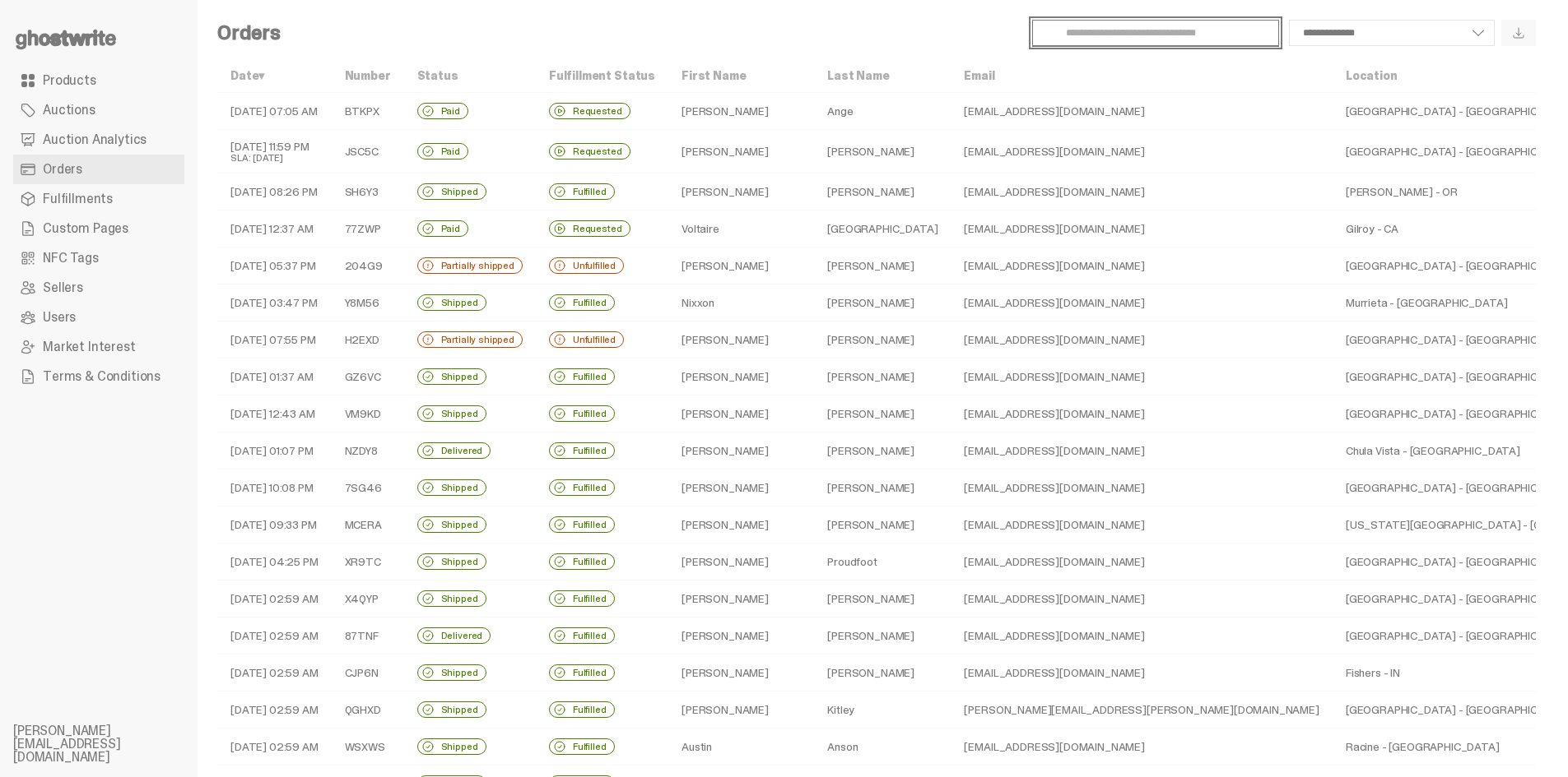
click at [1142, 36] on input "Search" at bounding box center [1155, 33] width 247 height 27
paste input "**********"
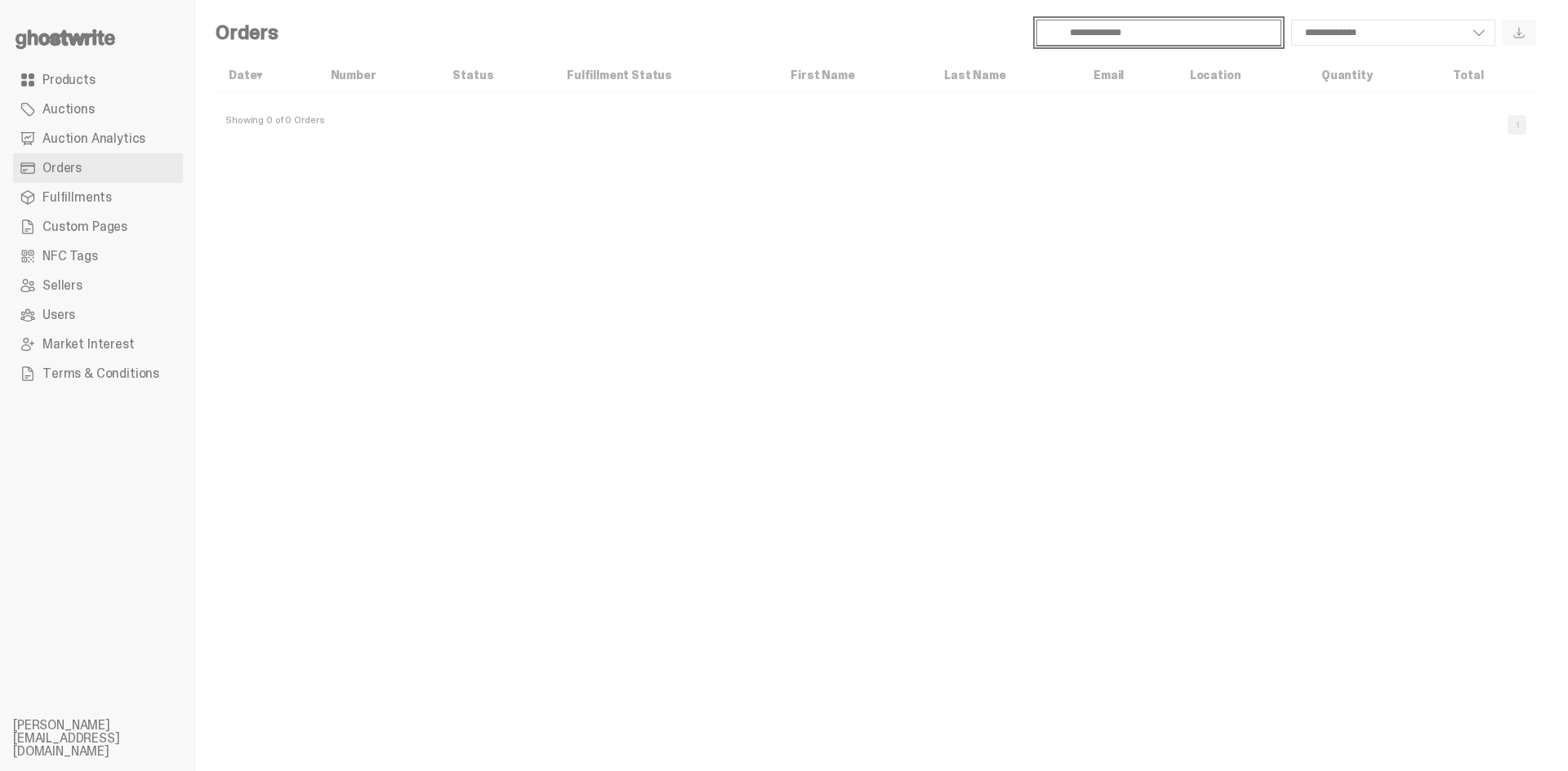
type input "**********"
